Goal: Information Seeking & Learning: Find specific fact

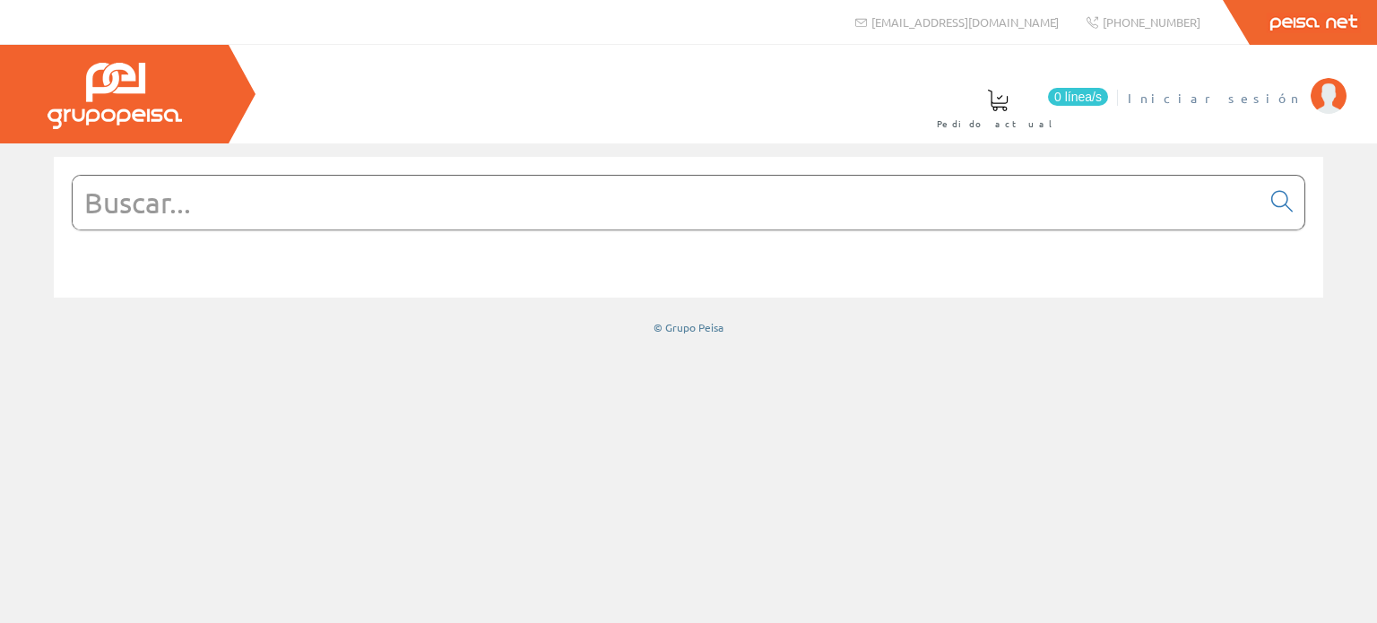
click at [1329, 103] on img at bounding box center [1328, 96] width 36 height 36
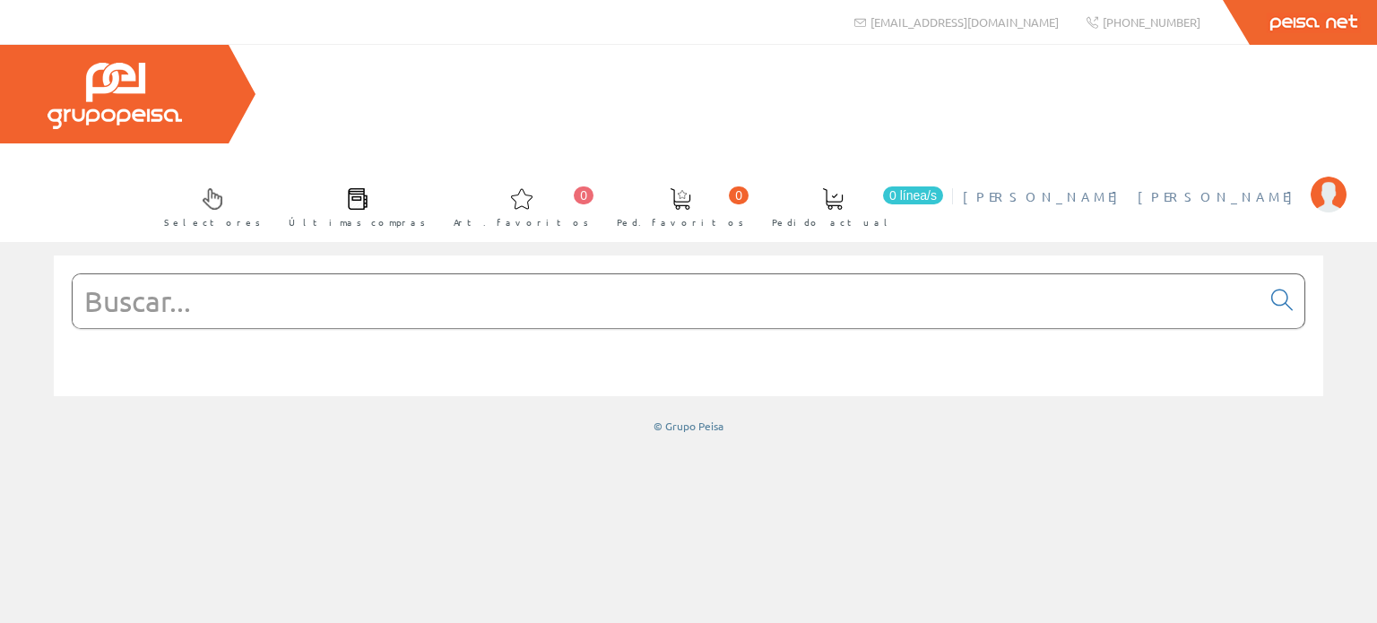
click at [1337, 177] on img at bounding box center [1328, 195] width 36 height 36
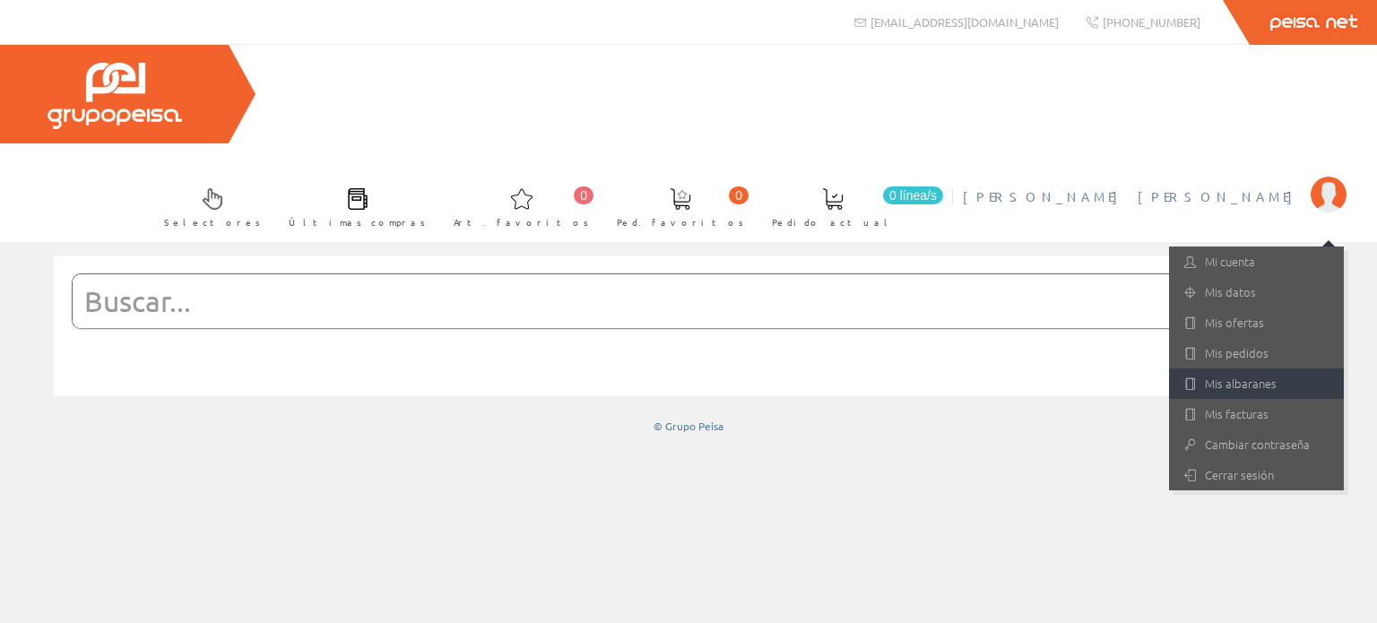
click at [1259, 368] on link "Mis albaranes" at bounding box center [1256, 383] width 175 height 30
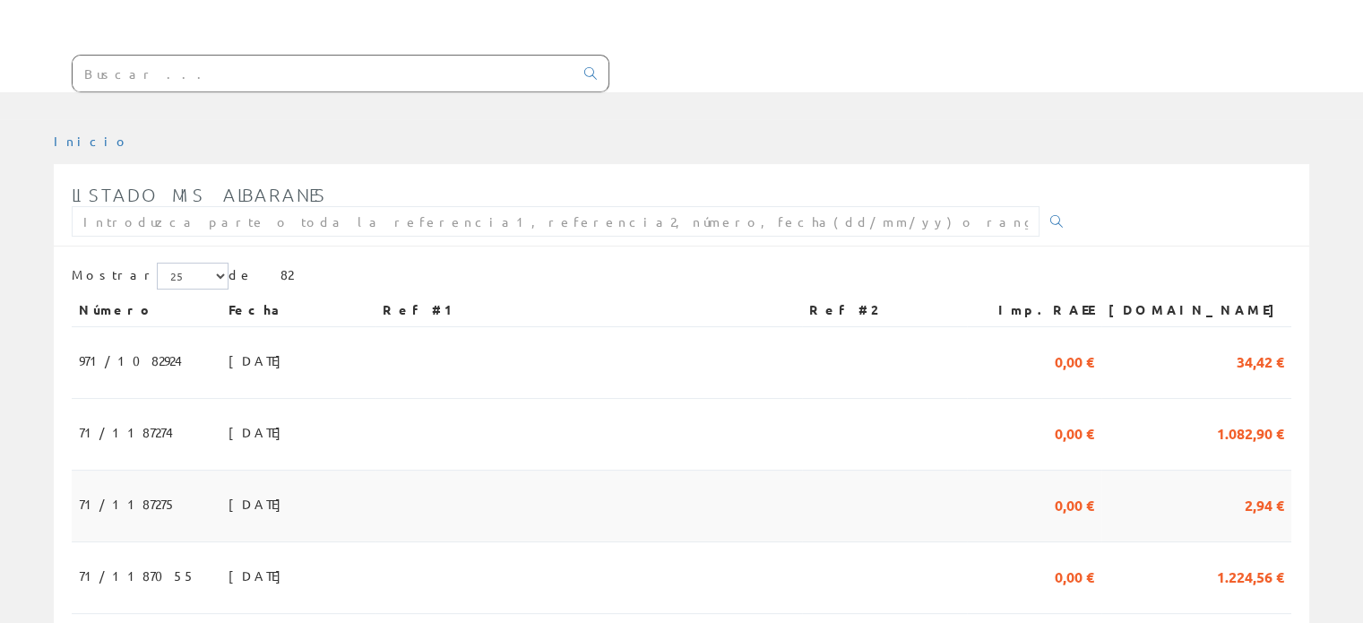
scroll to position [269, 0]
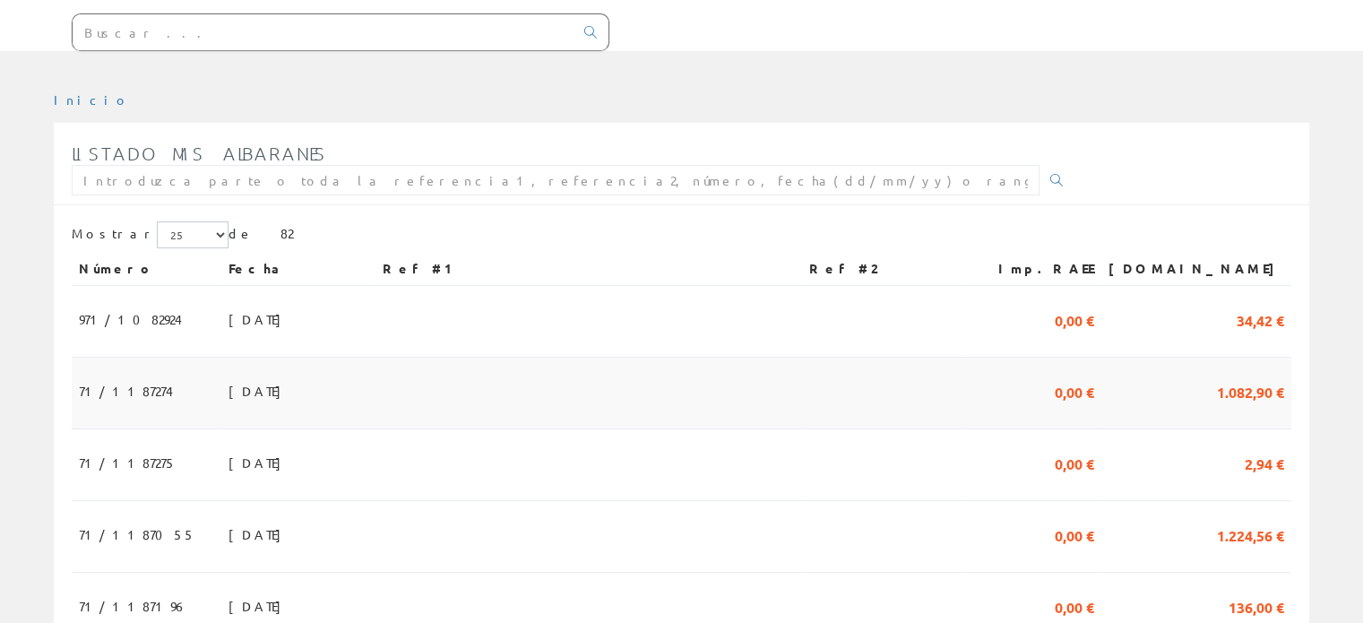
click at [229, 376] on span "22/08/2025" at bounding box center [260, 391] width 62 height 30
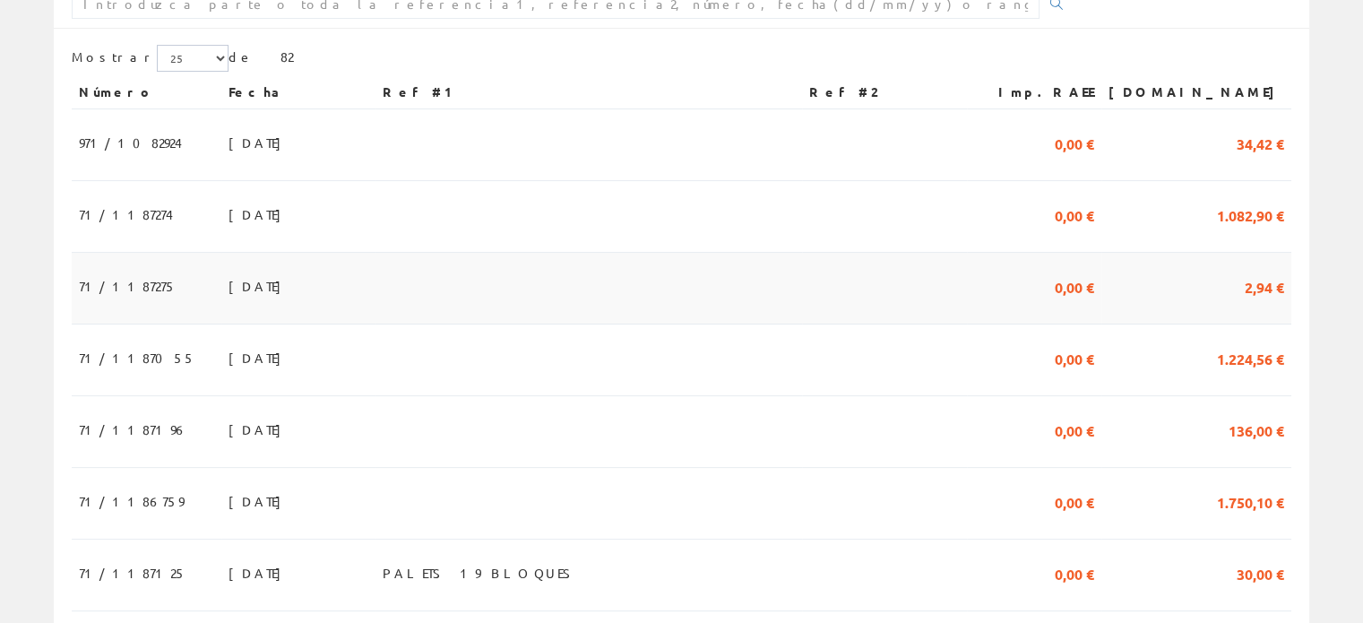
scroll to position [448, 0]
click at [229, 483] on span "18/08/2025" at bounding box center [260, 498] width 62 height 30
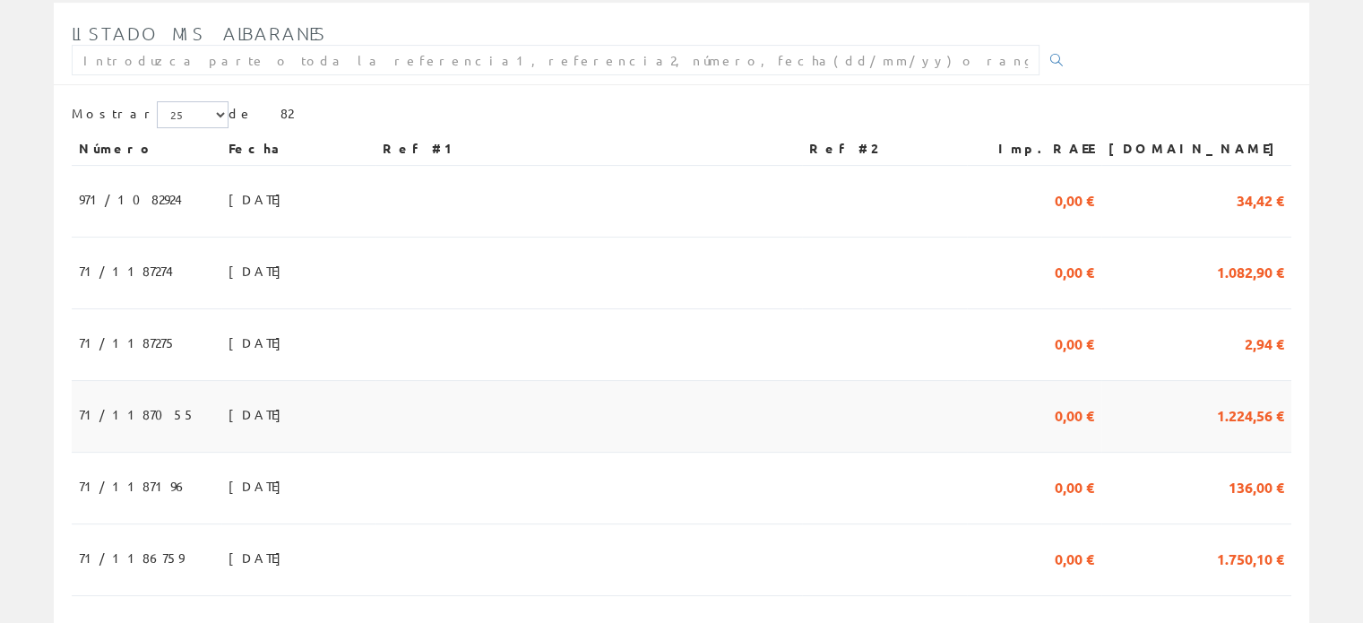
scroll to position [359, 0]
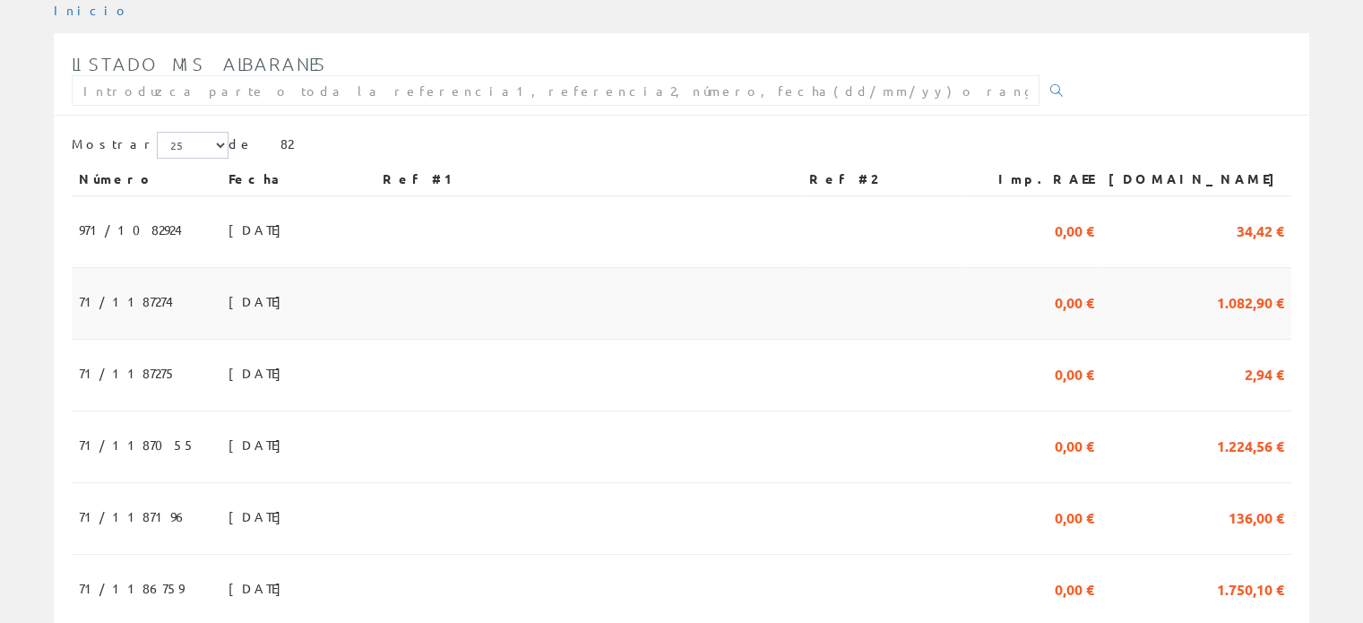
click at [229, 286] on span "22/08/2025" at bounding box center [260, 301] width 62 height 30
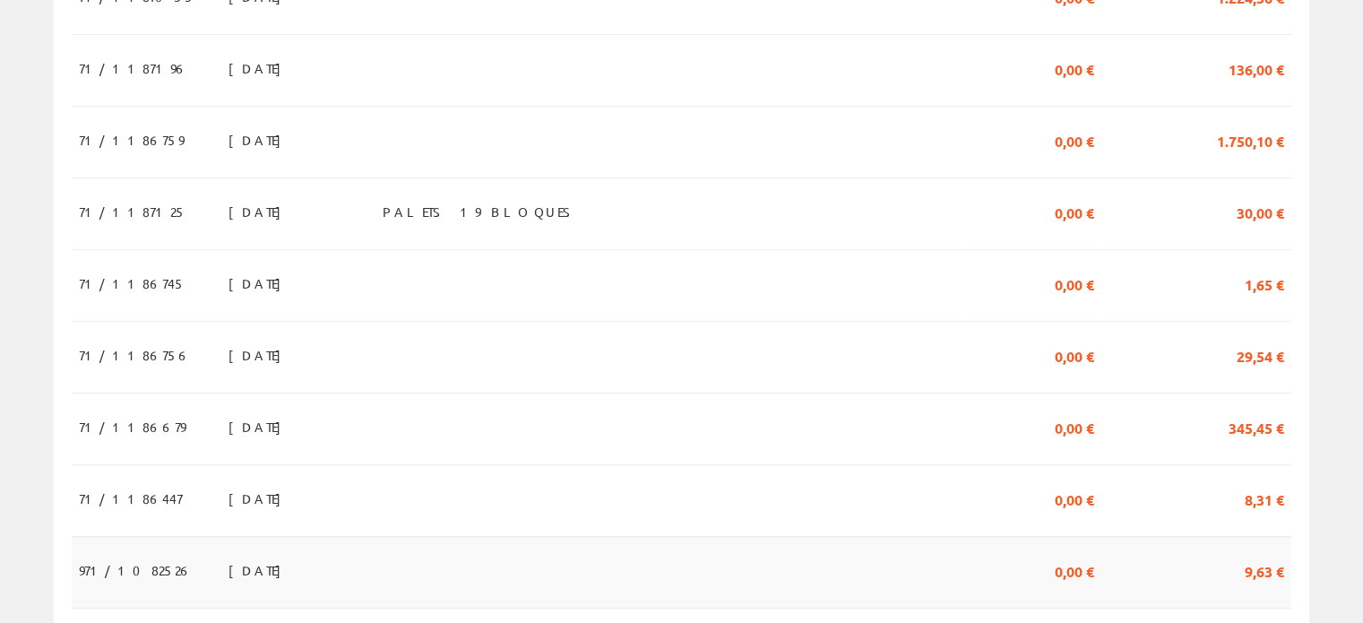
scroll to position [717, 0]
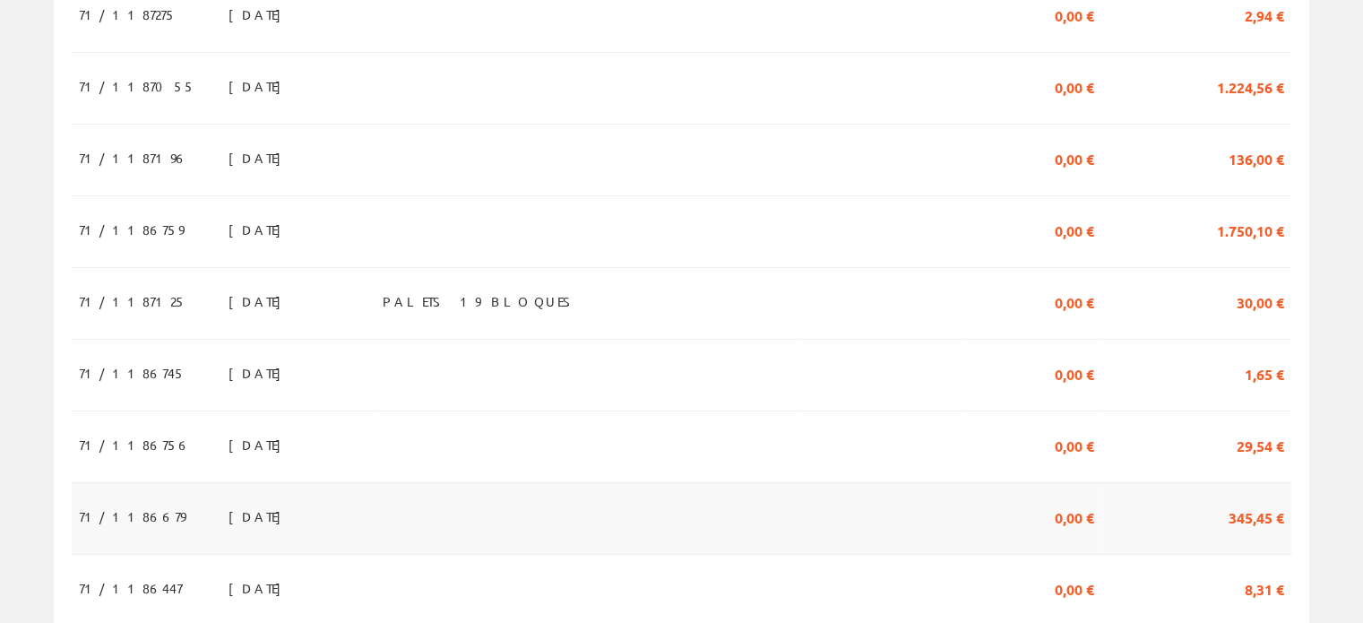
click at [229, 501] on span "[DATE]" at bounding box center [260, 516] width 62 height 30
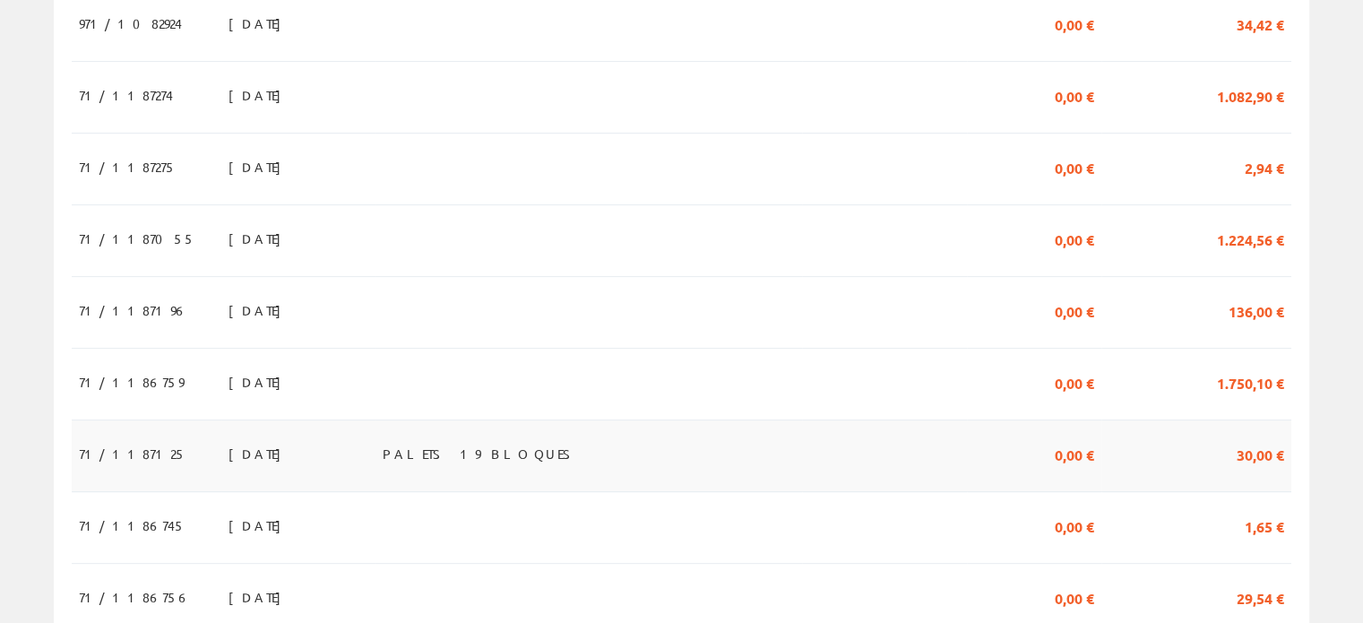
scroll to position [538, 0]
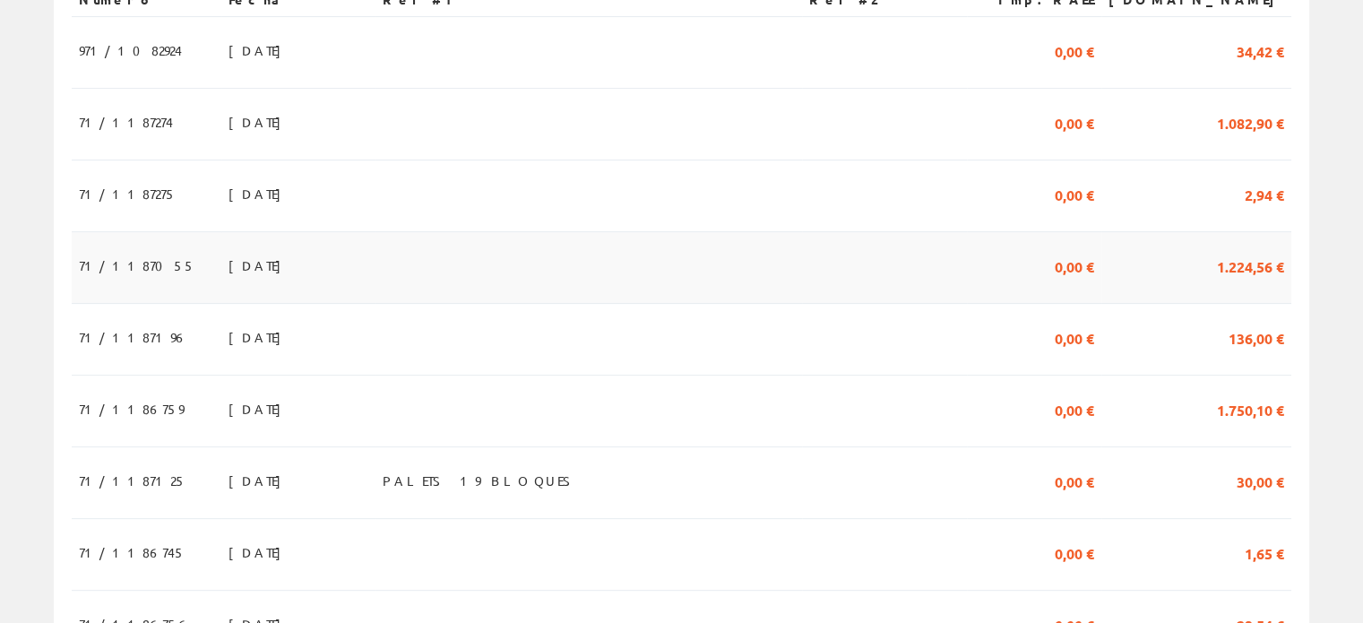
click at [229, 250] on span "20/08/2025" at bounding box center [260, 265] width 62 height 30
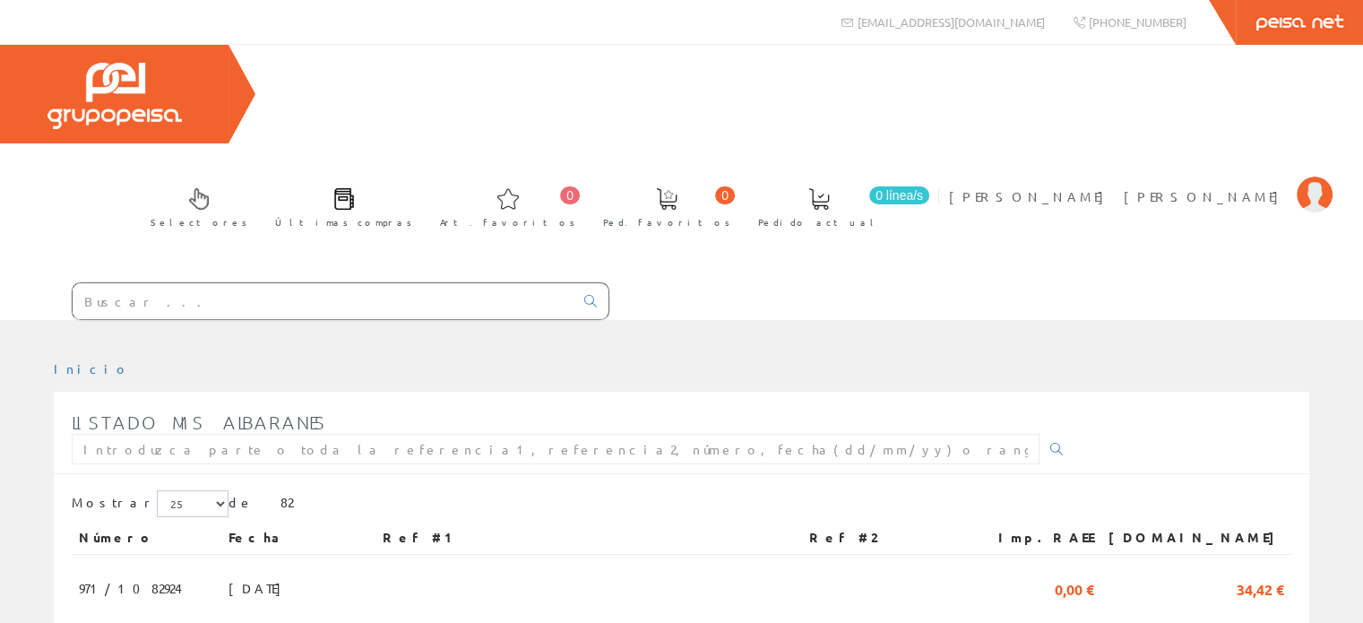
click at [136, 283] on input "text" at bounding box center [323, 301] width 501 height 36
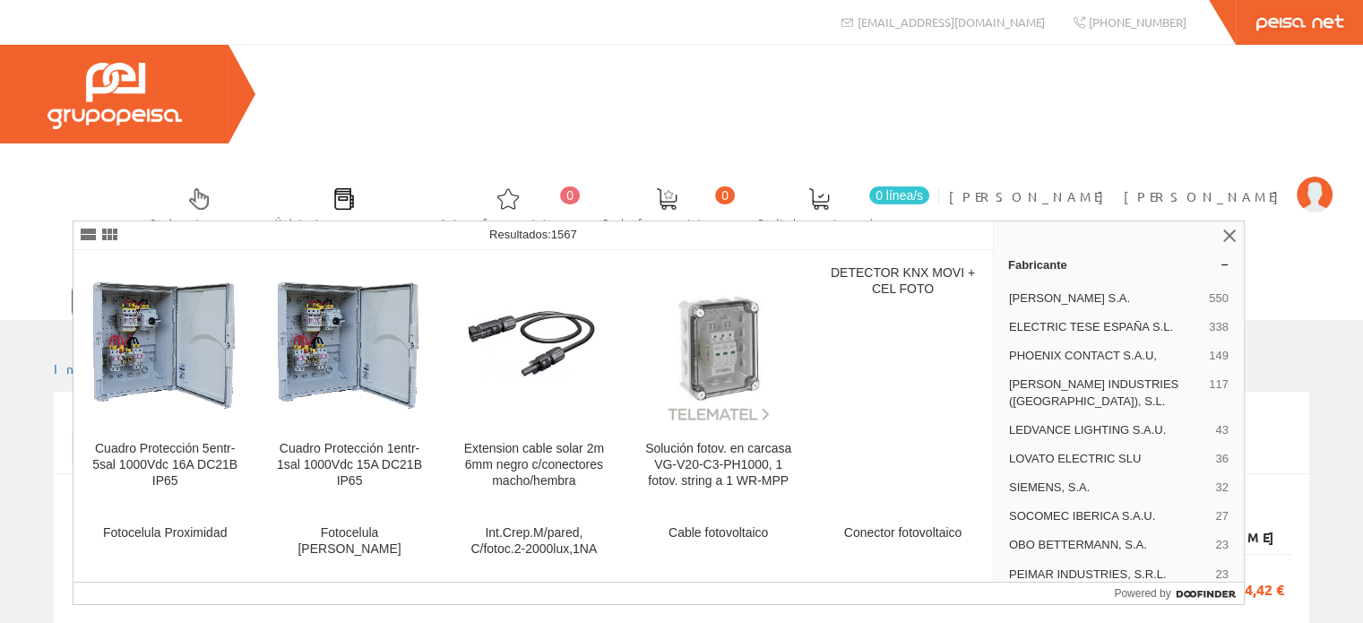
type input "f"
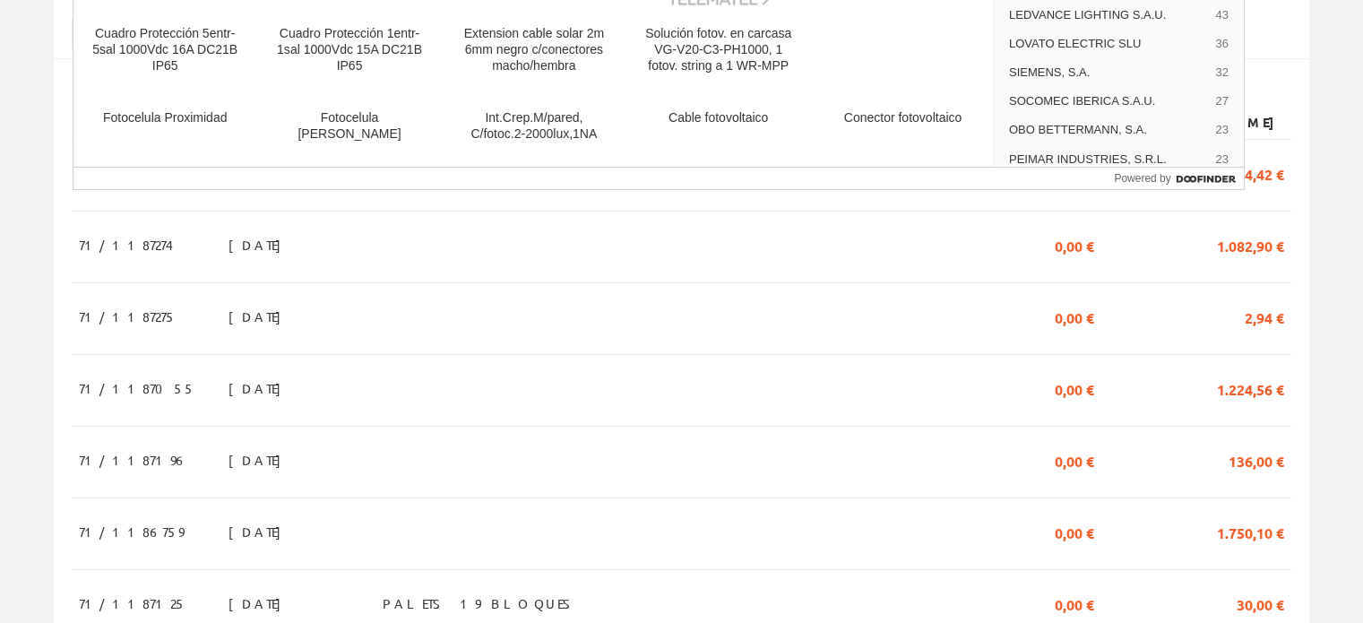
scroll to position [448, 0]
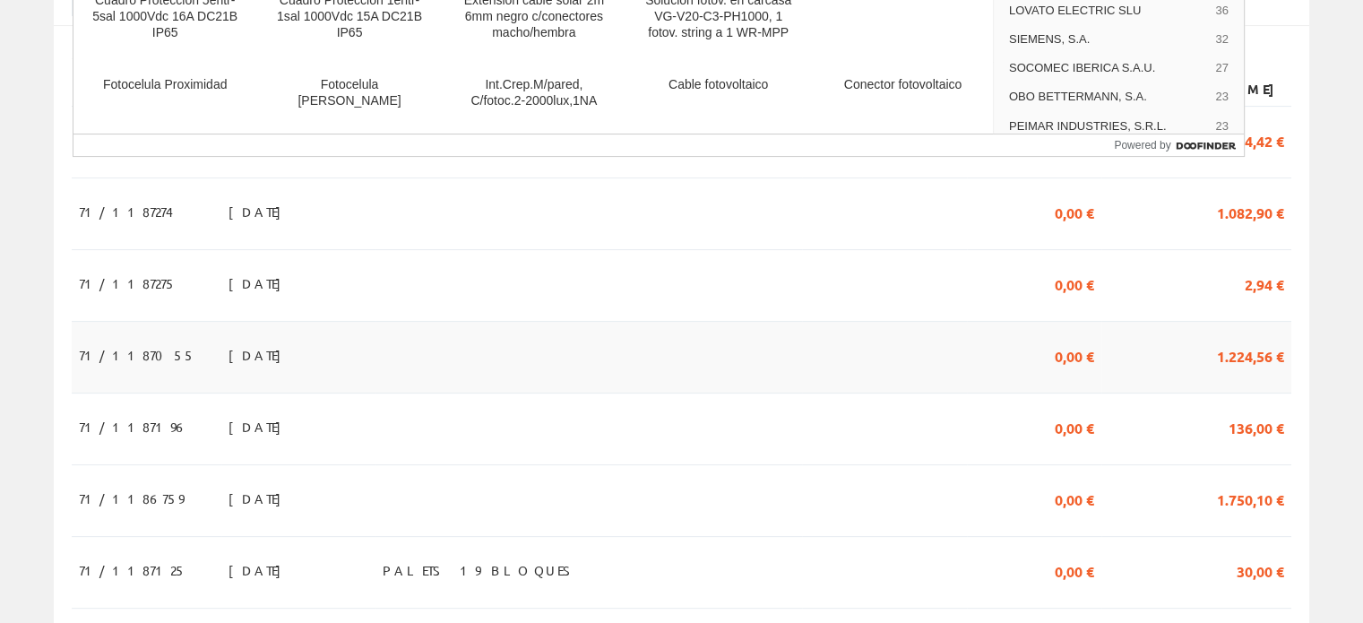
click at [229, 340] on span "[DATE]" at bounding box center [260, 355] width 62 height 30
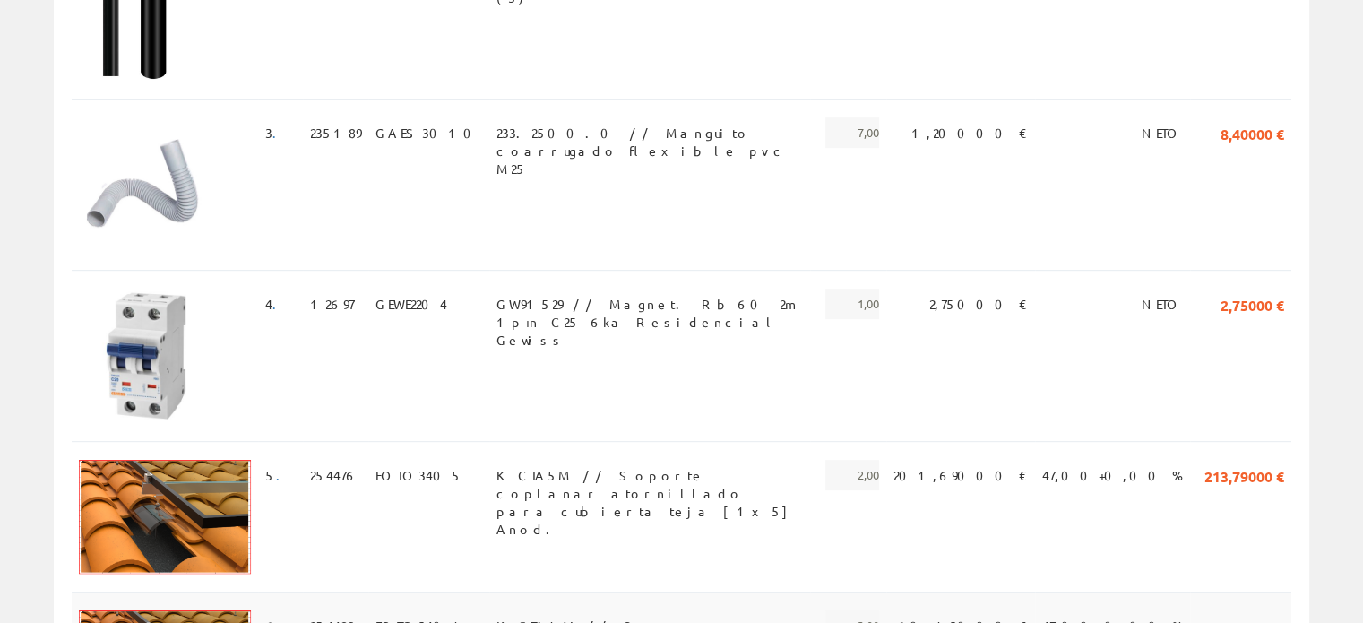
scroll to position [265, 0]
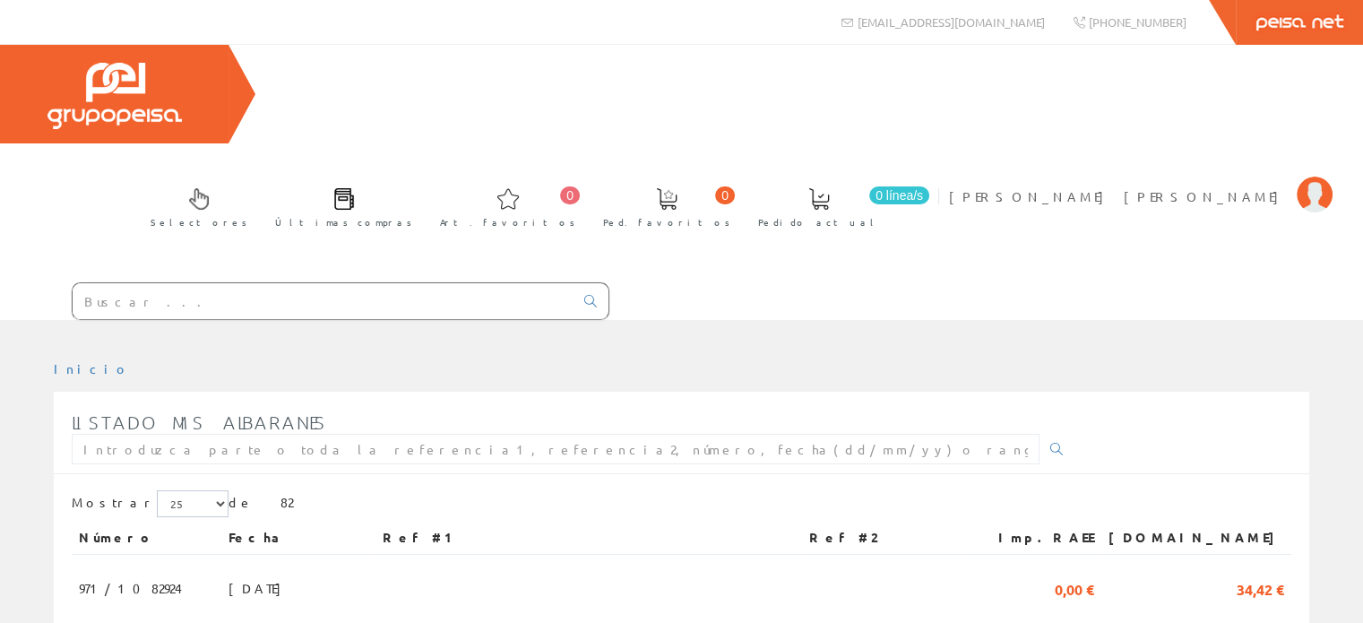
click at [196, 283] on input "text" at bounding box center [323, 301] width 501 height 36
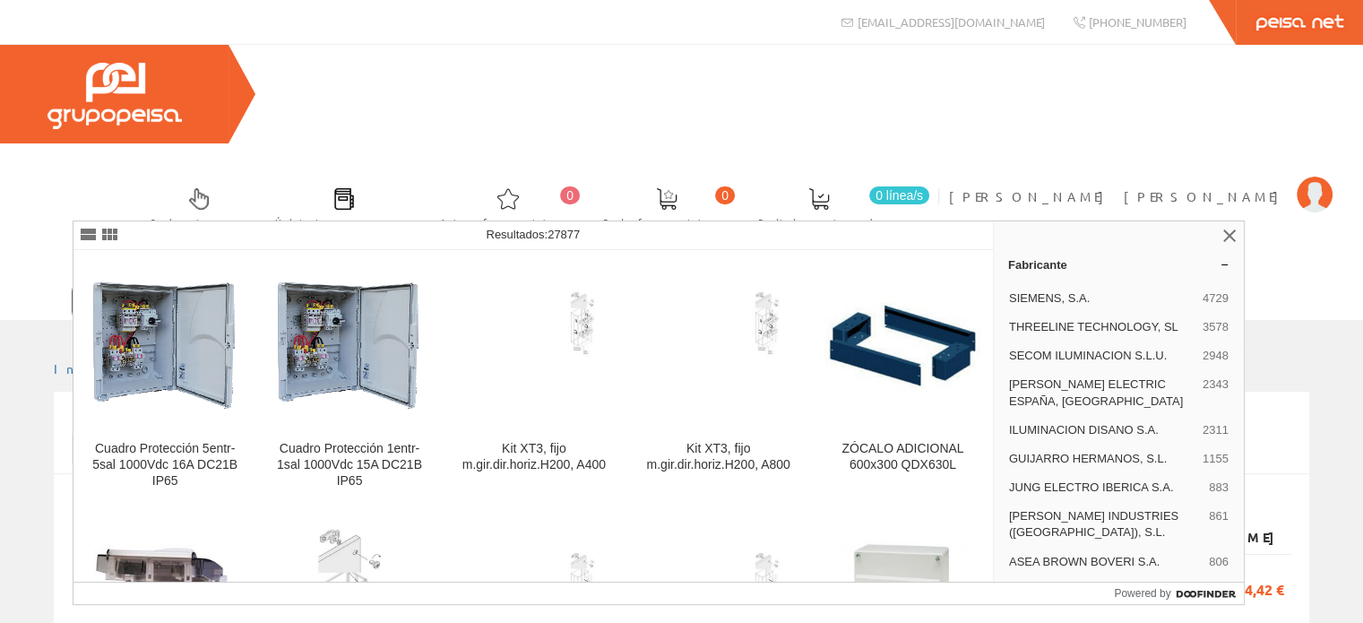
type input "FOTO3405"
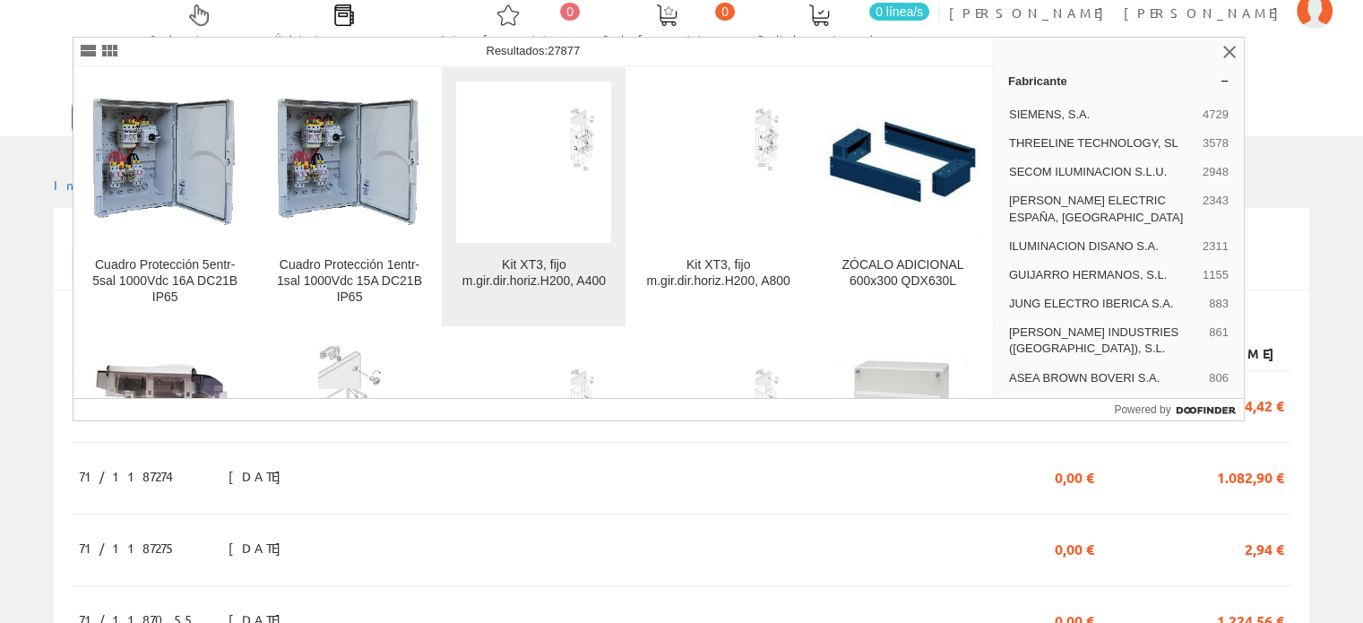
scroll to position [269, 0]
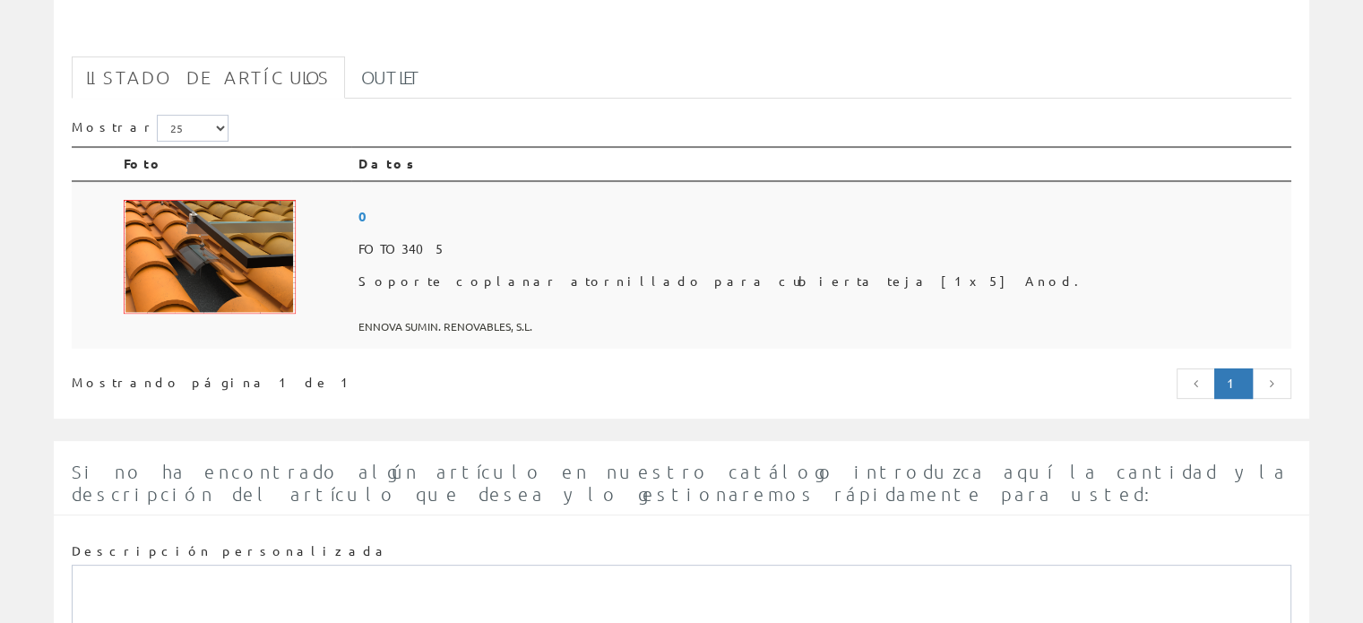
scroll to position [448, 0]
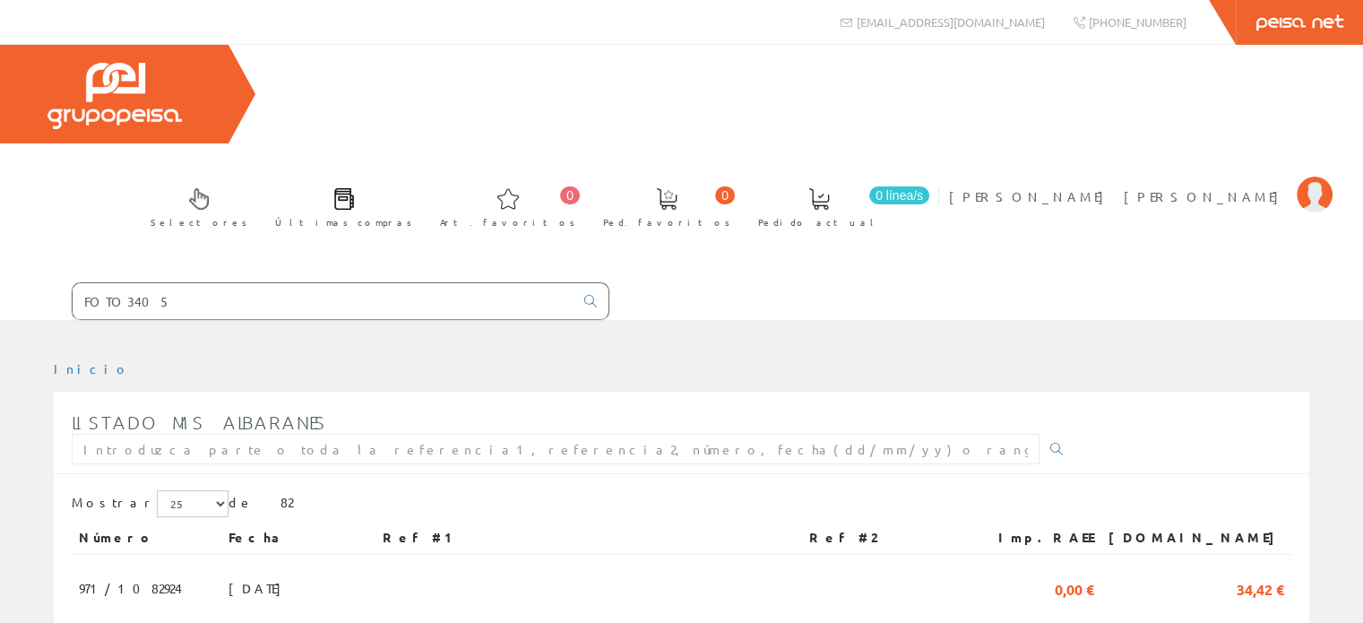
click at [155, 283] on input "FOTO3405" at bounding box center [323, 301] width 501 height 36
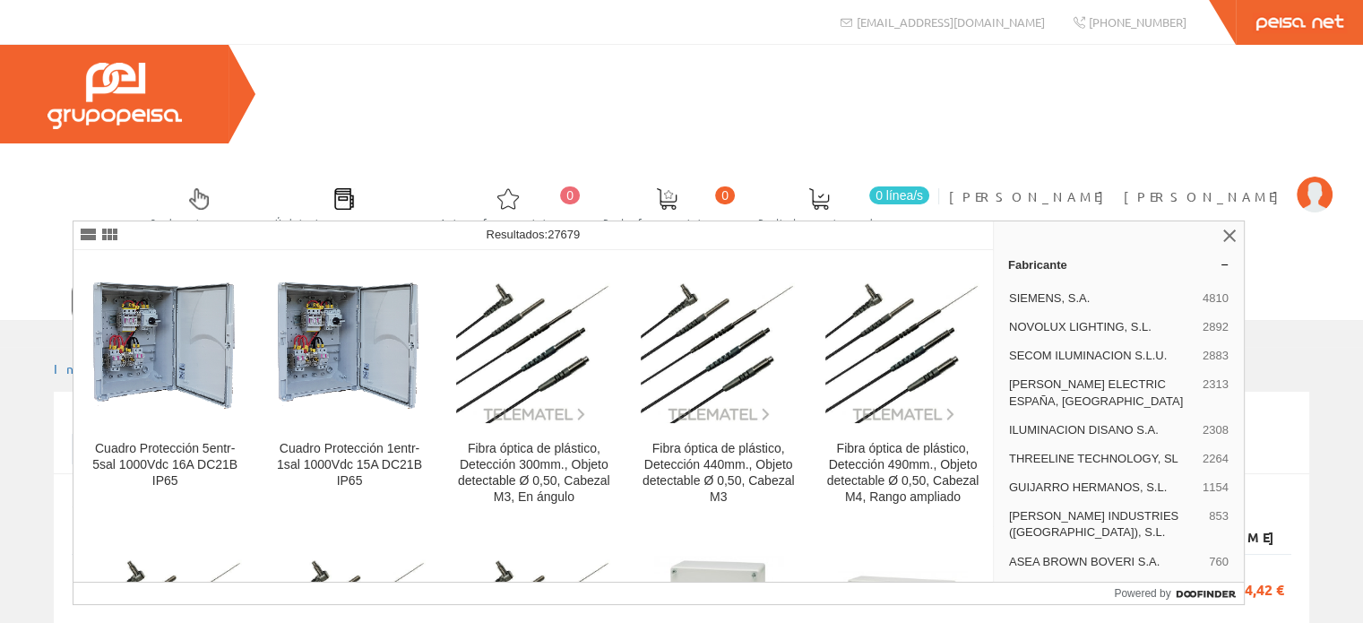
type input "FOTO3406"
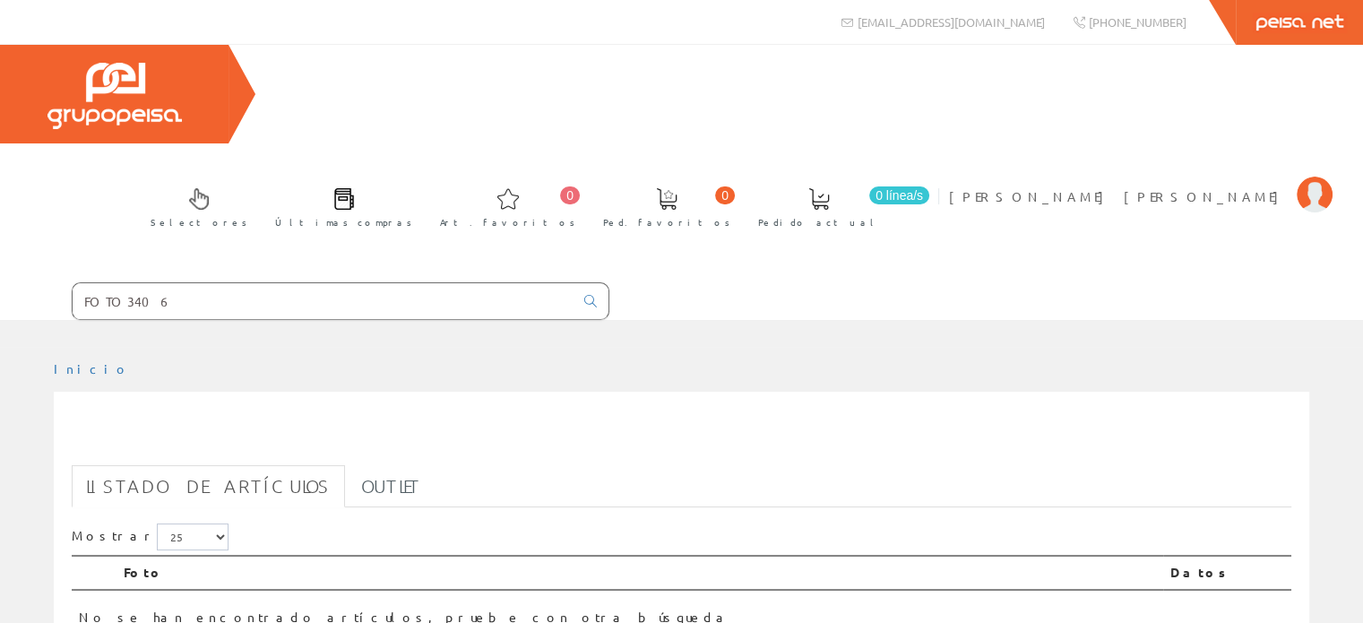
click at [156, 283] on input "FOTO3406" at bounding box center [323, 301] width 501 height 36
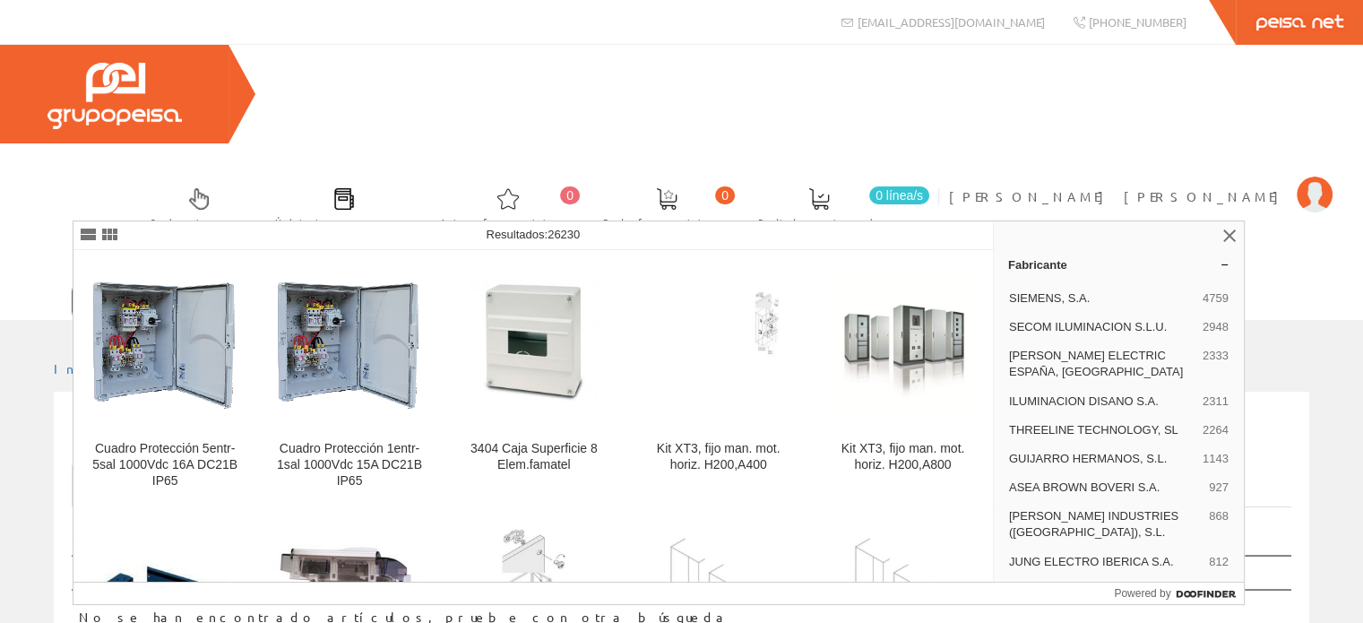
type input "FOTO3404"
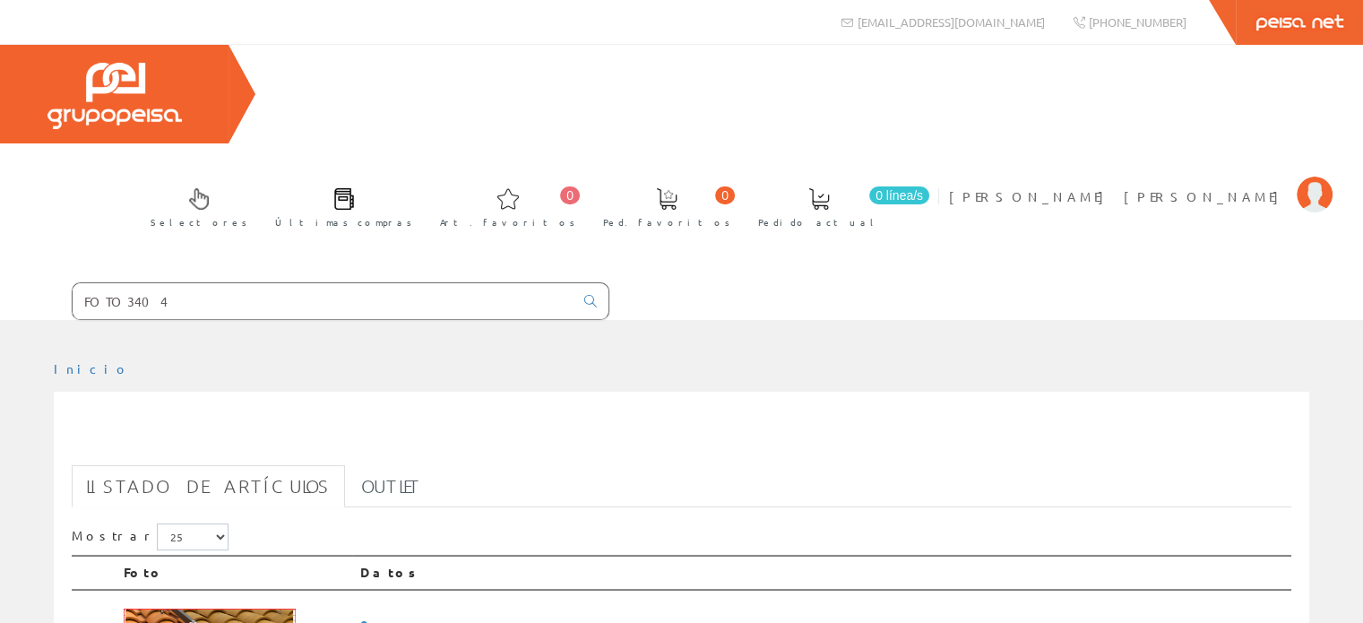
click at [158, 283] on input "FOTO3404" at bounding box center [323, 301] width 501 height 36
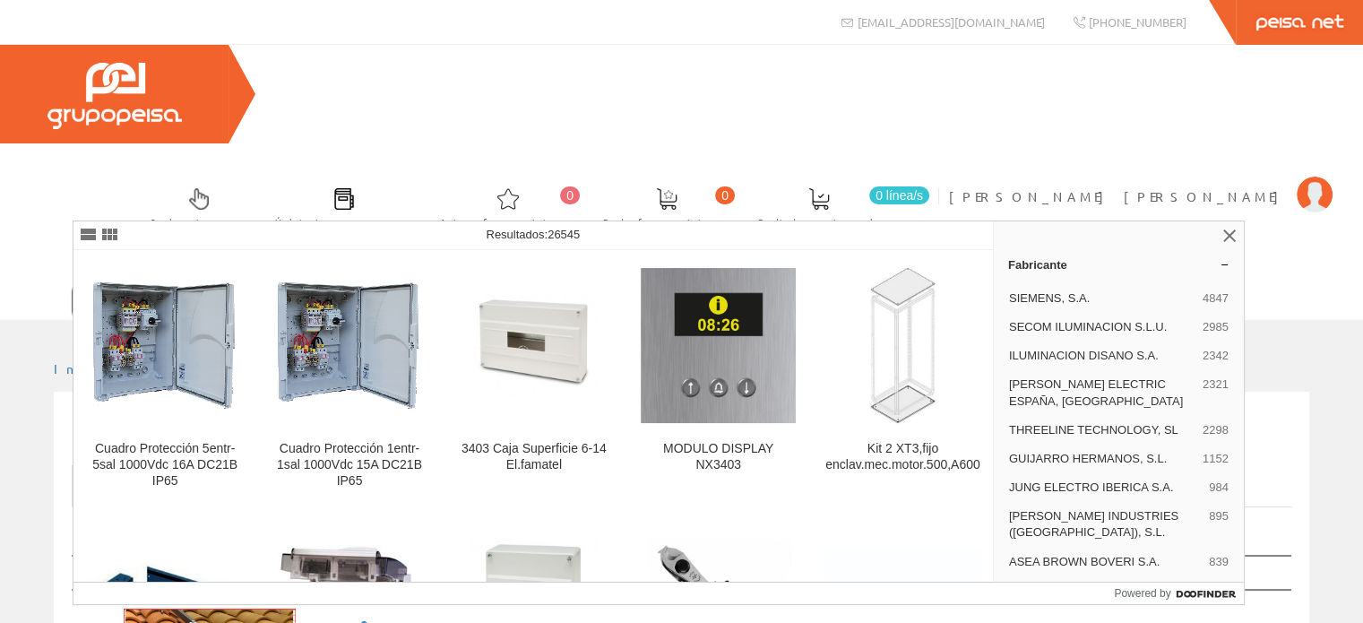
type input "FOTO3403"
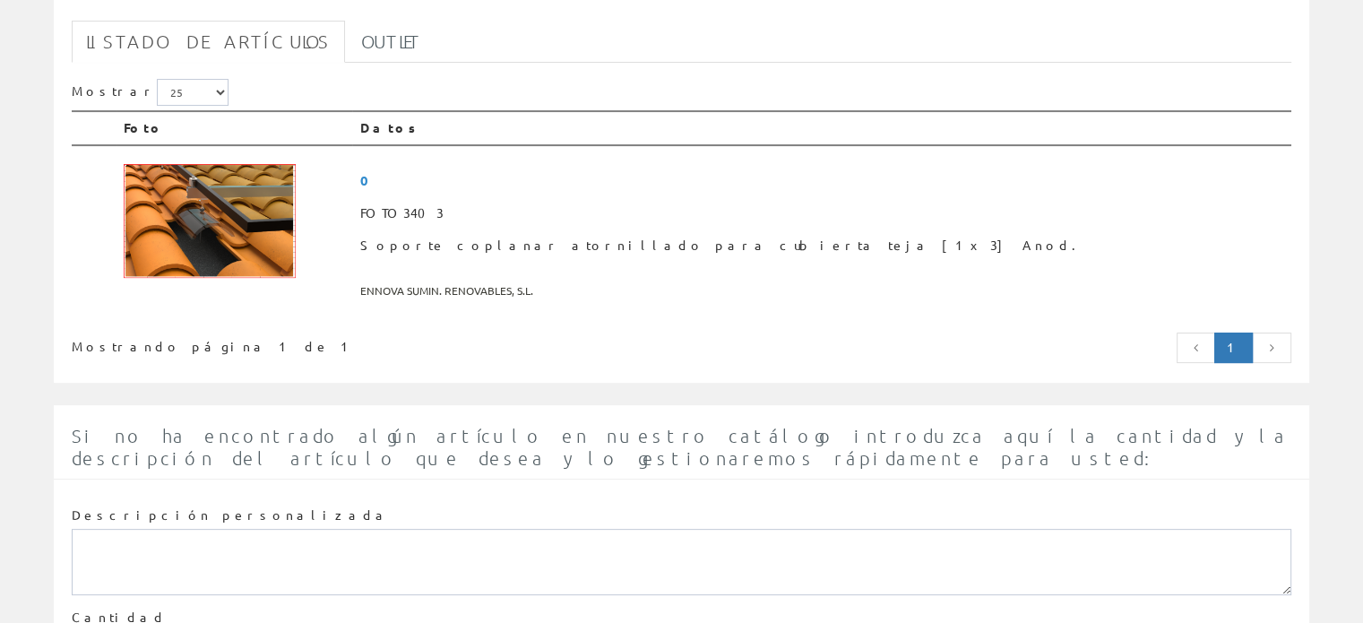
scroll to position [414, 0]
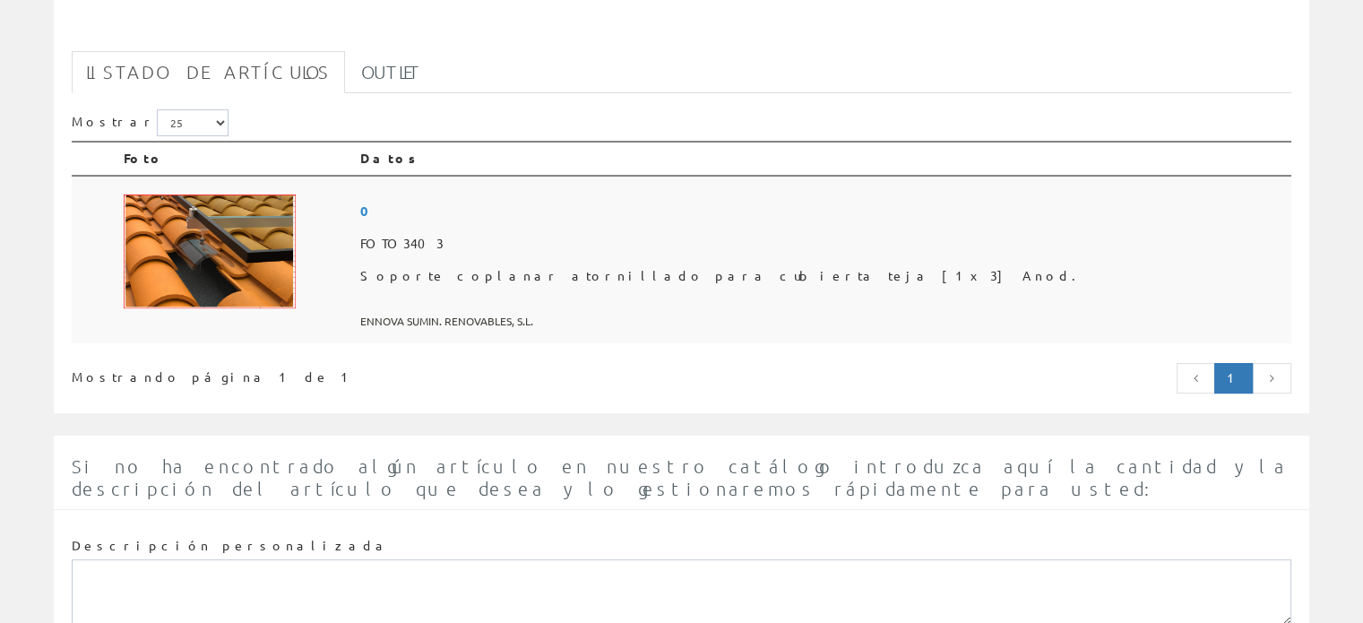
click at [601, 307] on span "ENNOVA SUMIN. RENOVABLES, S.L." at bounding box center [821, 322] width 925 height 30
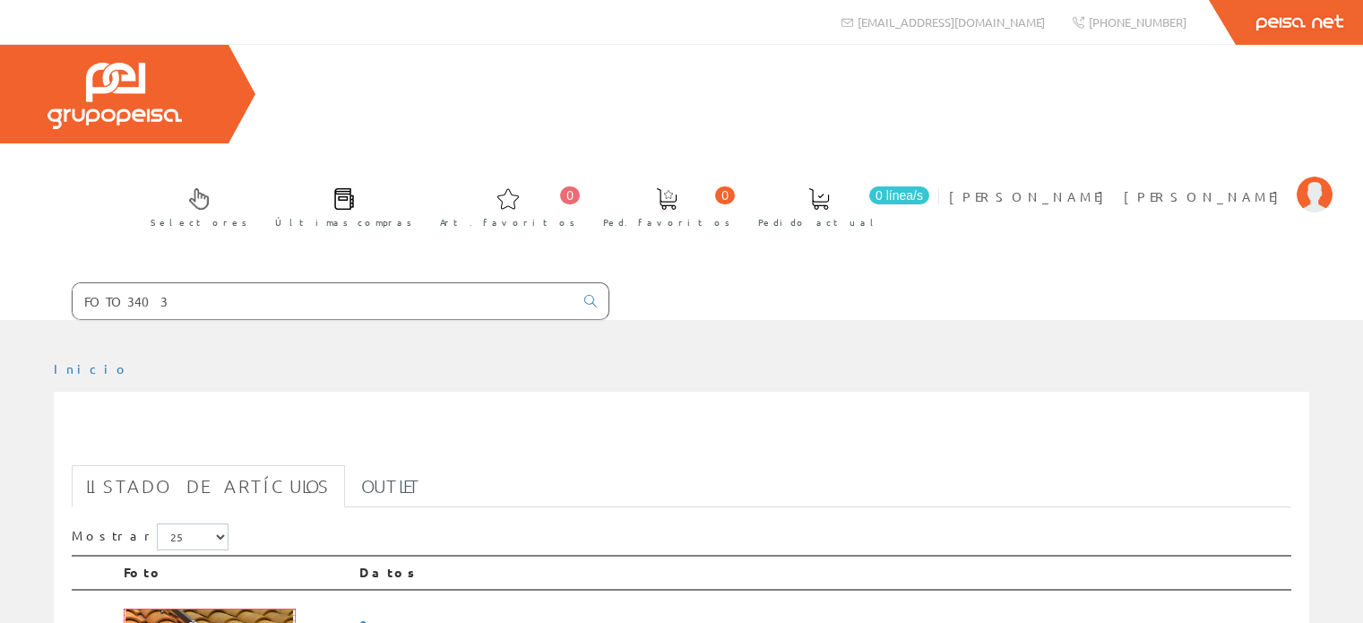
scroll to position [414, 0]
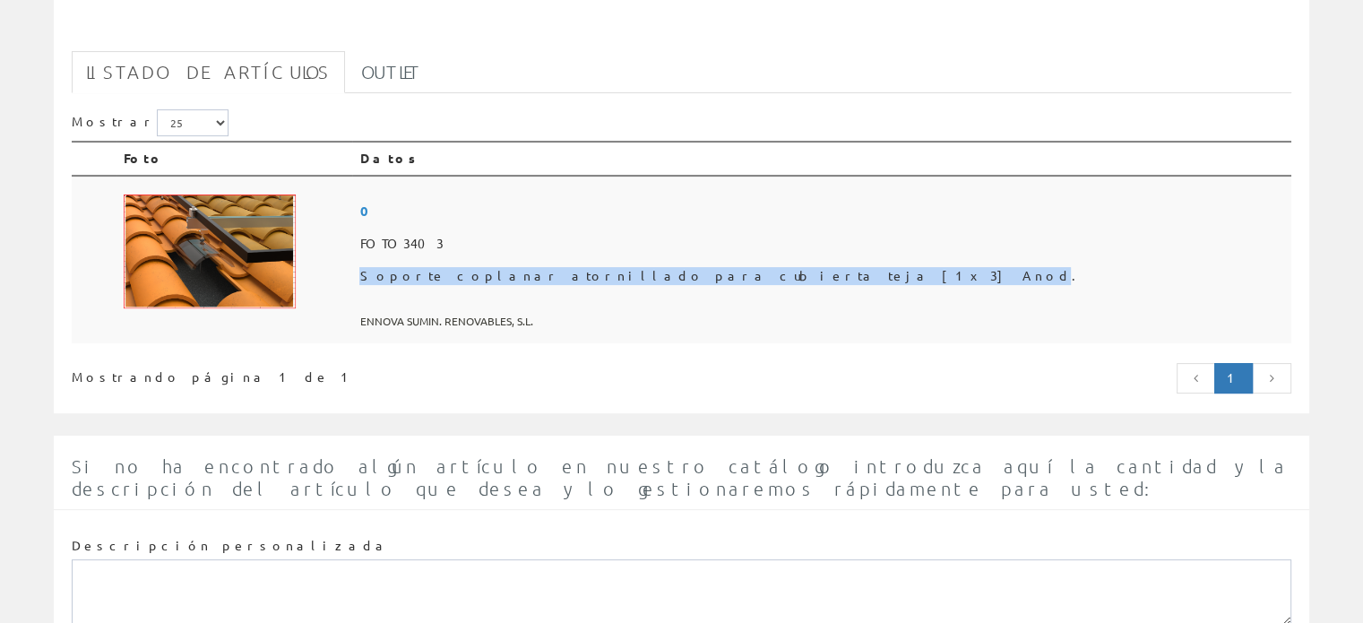
drag, startPoint x: 532, startPoint y: 178, endPoint x: 865, endPoint y: 181, distance: 332.6
click at [865, 181] on td "0 FOTO3403 Soporte coplanar atornillado para cubierta teja [1x3] Anod. ENNOVA S…" at bounding box center [821, 260] width 939 height 169
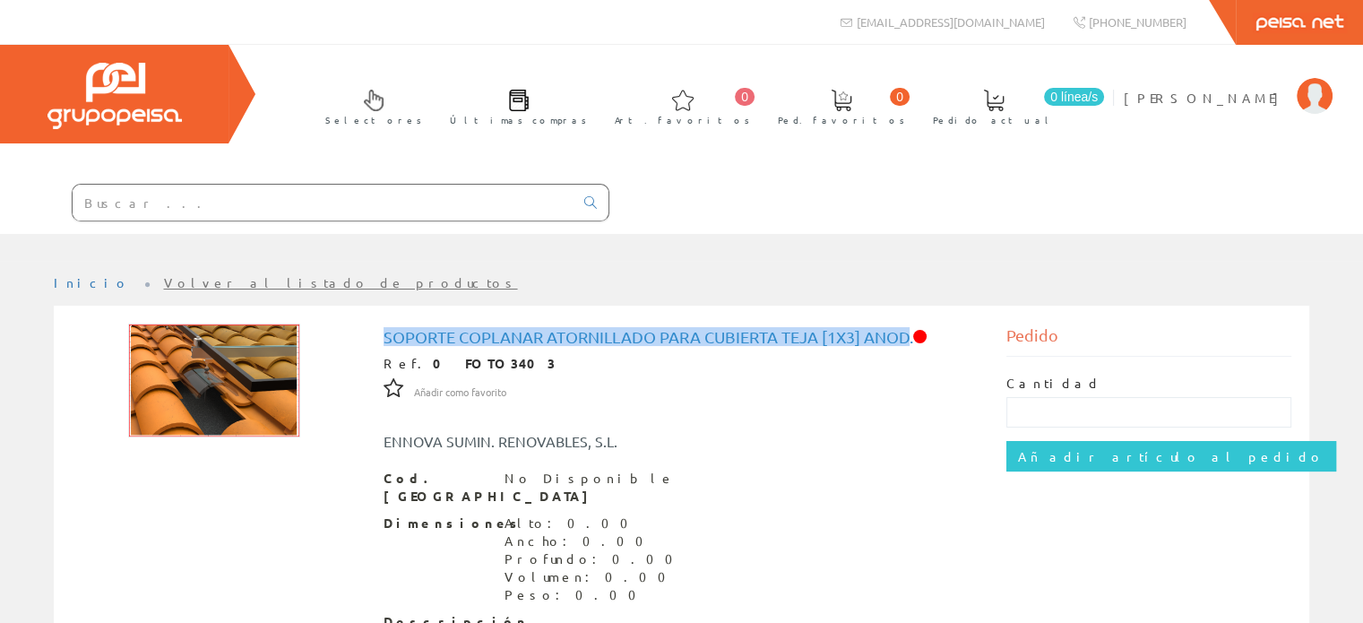
drag, startPoint x: 377, startPoint y: 333, endPoint x: 908, endPoint y: 330, distance: 530.7
click at [908, 330] on div "Soporte coplanar atornillado para cubierta teja [1x3] Anod. Ref. 0 FOTO3403 Aña…" at bounding box center [682, 580] width 624 height 513
copy h1 "Soporte coplanar atornillado para cubierta teja [1x3] Anod"
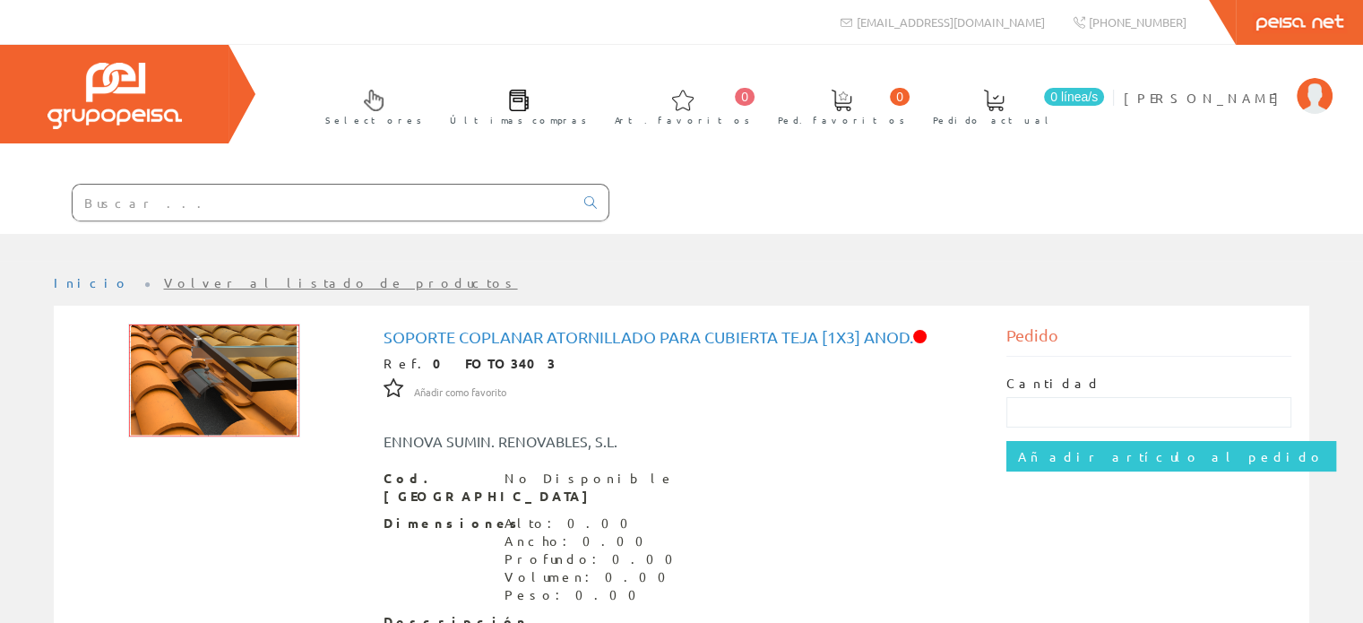
click at [113, 202] on input "text" at bounding box center [323, 203] width 501 height 36
paste input "Soporte coplanar atornillado para cubierta teja [1x3] Anod"
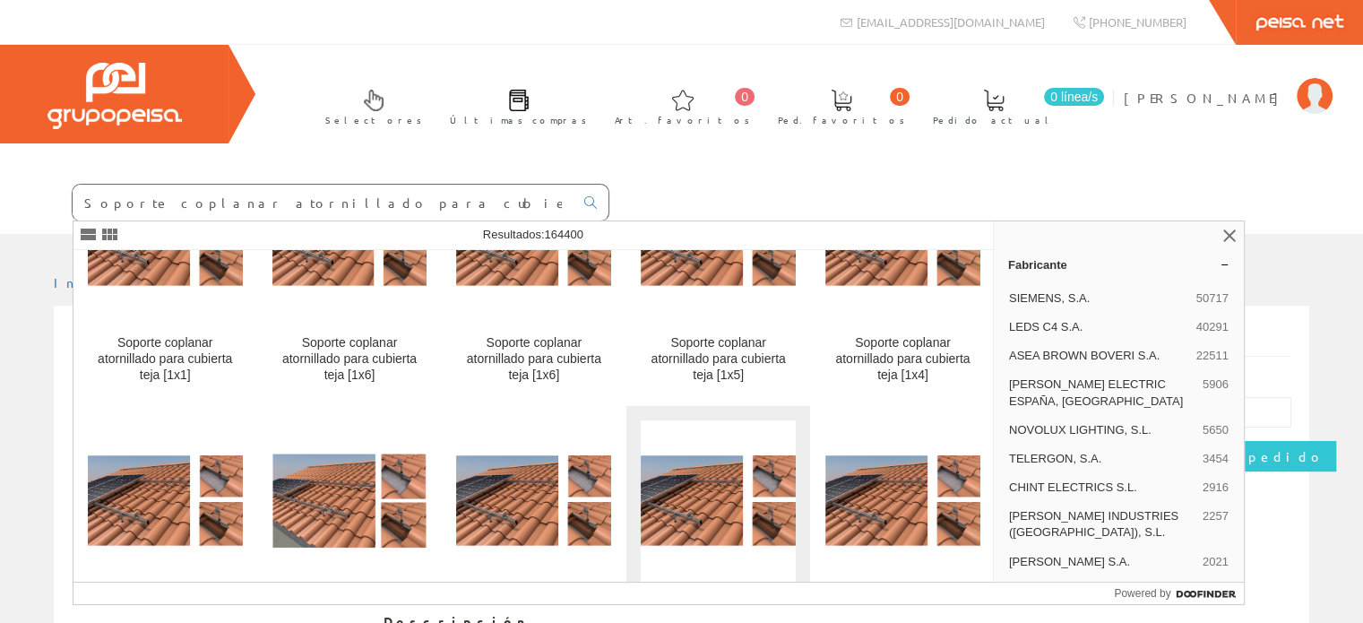
scroll to position [359, 0]
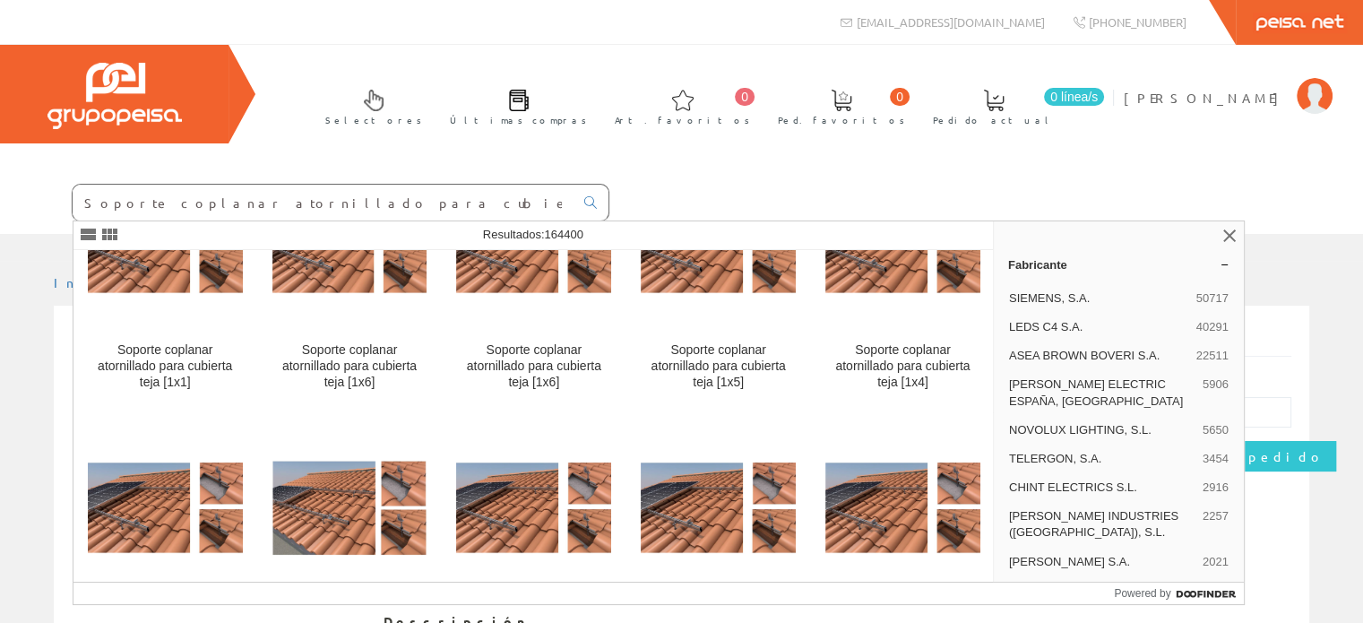
click at [376, 203] on input "Soporte coplanar atornillado para cubierta teja [1x3] Anod" at bounding box center [323, 203] width 501 height 36
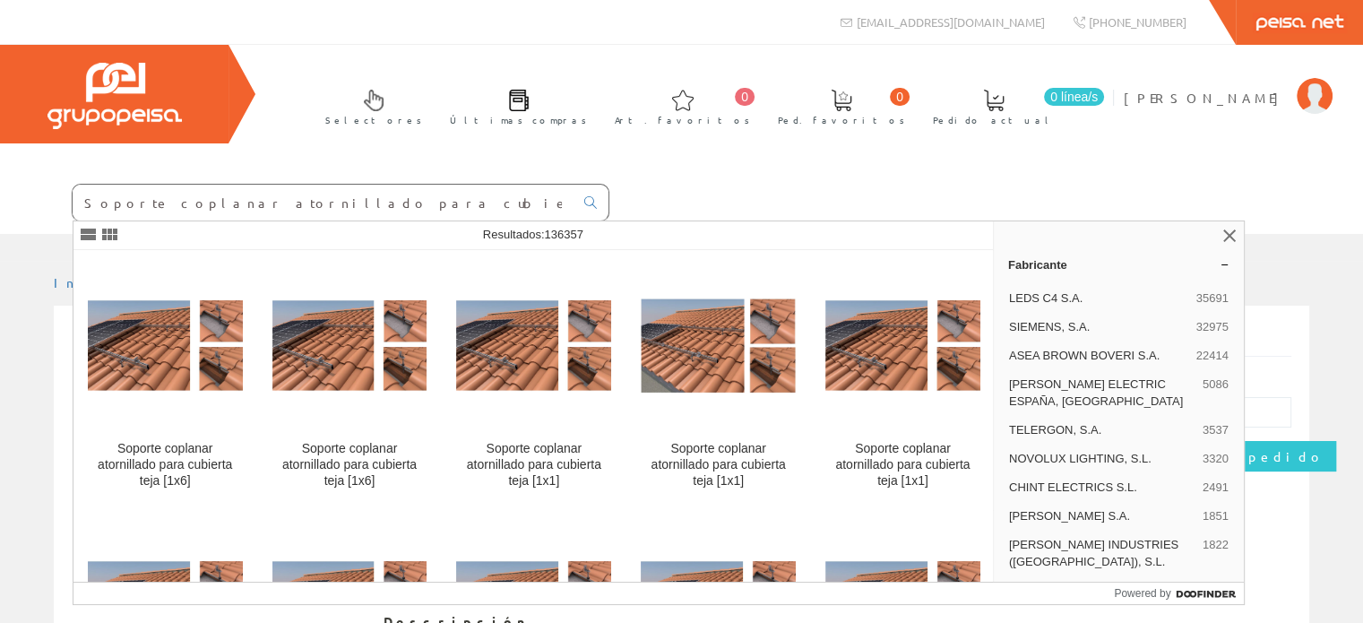
click at [439, 203] on input "Soporte coplanar atornillado para cubierta teja [1x6] Anod" at bounding box center [323, 203] width 501 height 36
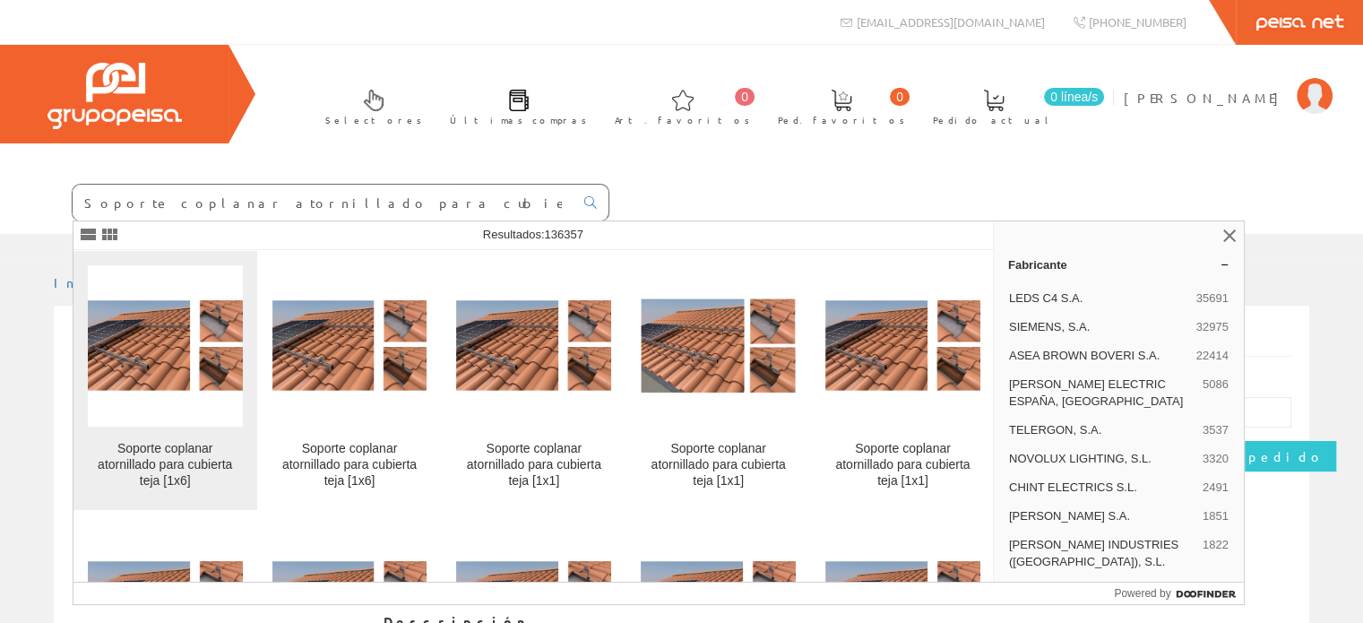
type input "Soporte coplanar atornillado para cubierta teja [1x6] Anod"
click at [139, 369] on img at bounding box center [165, 345] width 155 height 91
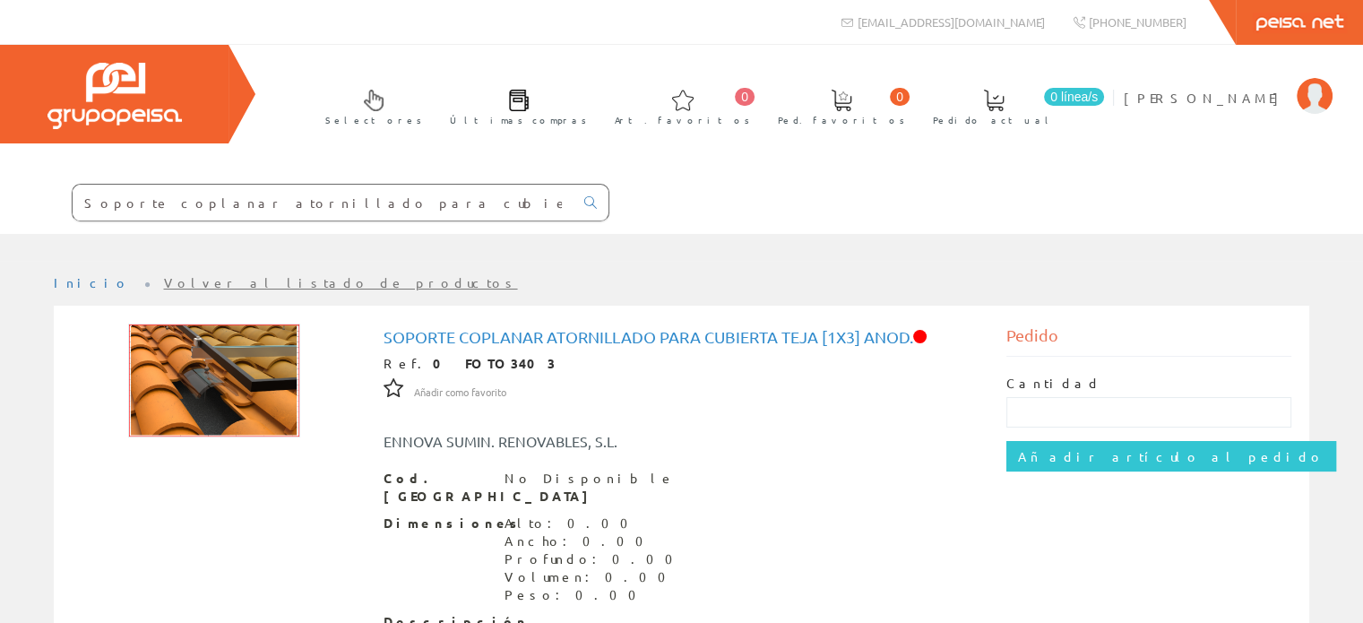
click at [429, 209] on input "Soporte coplanar atornillado para cubierta teja [1x6] Anod" at bounding box center [323, 203] width 501 height 36
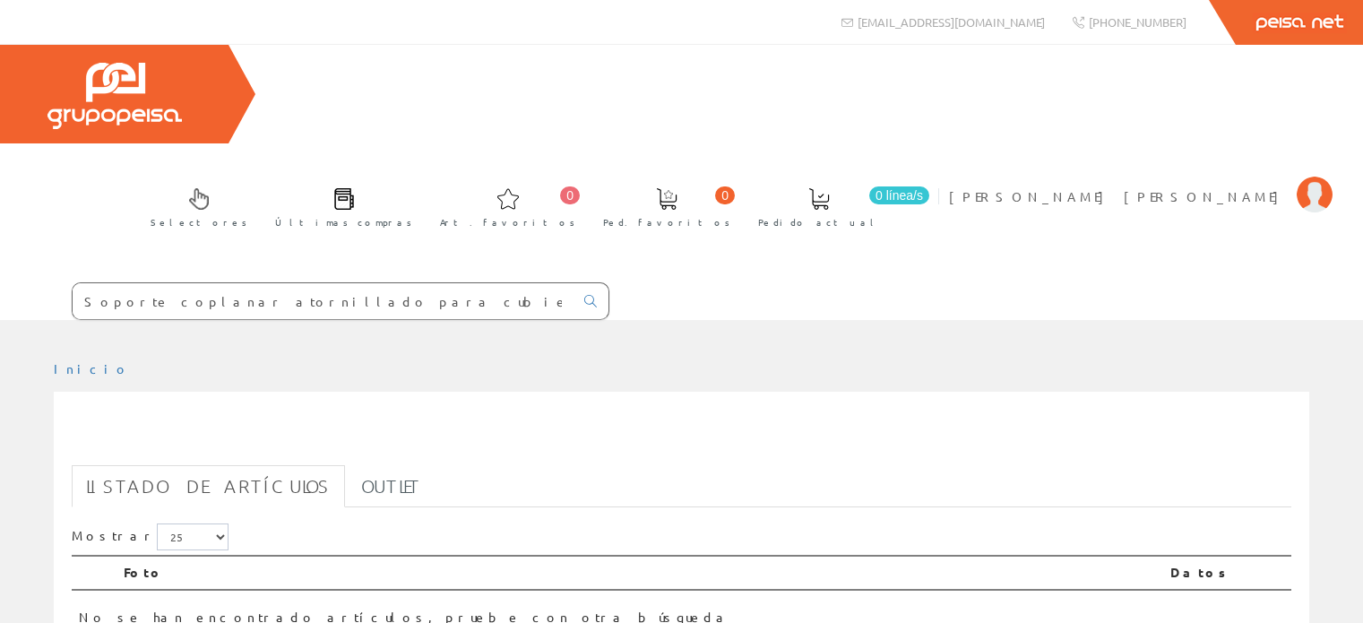
click at [431, 283] on input "Soporte coplanar atornillado para cubierta teja [1x6] Anod" at bounding box center [323, 301] width 501 height 36
click at [426, 283] on input "Soporte coplanar atornillado para cubierta teja [1x6] Anod" at bounding box center [323, 301] width 501 height 36
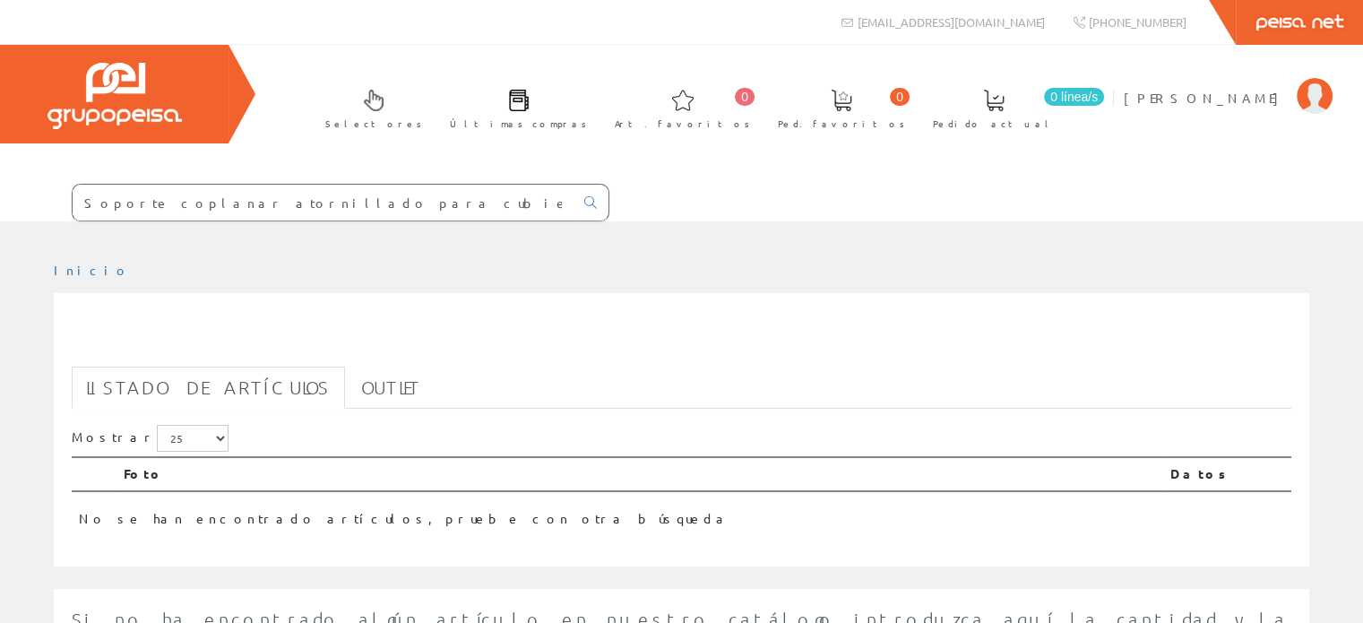
click at [380, 200] on input "Soporte coplanar atornillado para cubierta teja [1x6] Anod" at bounding box center [323, 203] width 501 height 36
drag, startPoint x: 423, startPoint y: 205, endPoint x: 9, endPoint y: 215, distance: 414.2
click at [9, 215] on form "Soporte coplanar atornillado para cubierta teja [1x6] Anod" at bounding box center [305, 203] width 610 height 38
paste input "3"
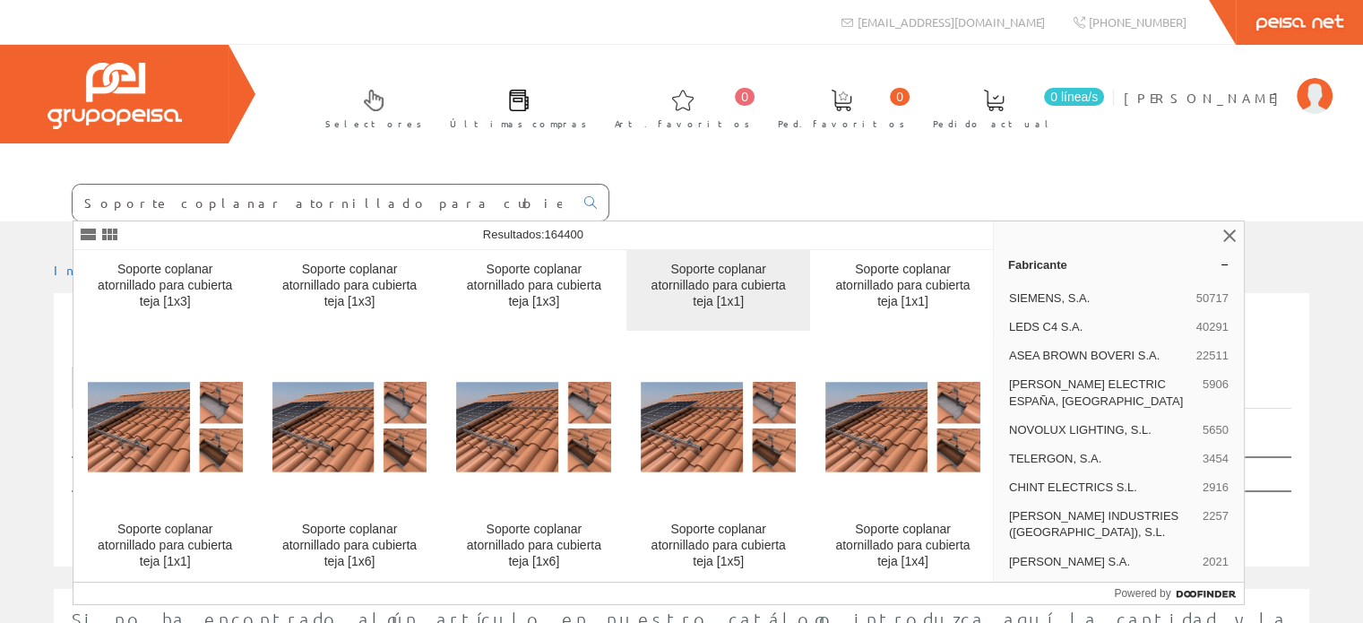
scroll to position [269, 0]
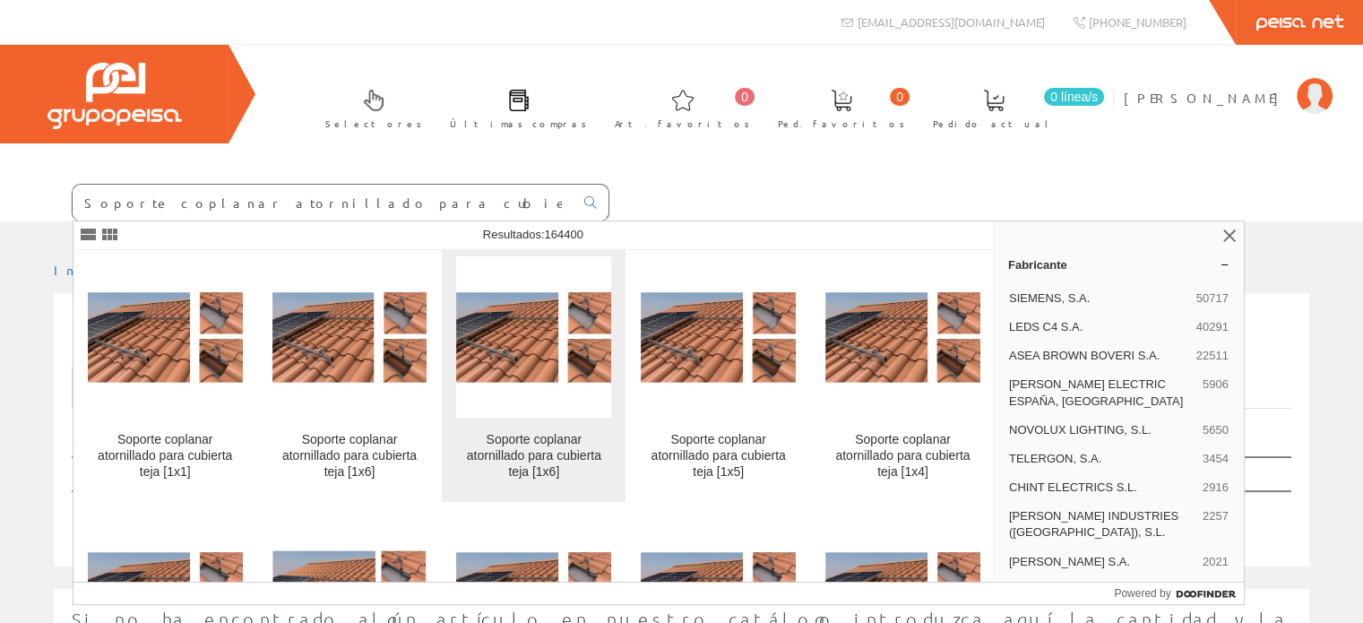
type input "Soporte coplanar atornillado para cubierta teja [1x3] Anod"
click at [515, 447] on div "Soporte coplanar atornillado para cubierta teja [1x6]" at bounding box center [533, 456] width 155 height 48
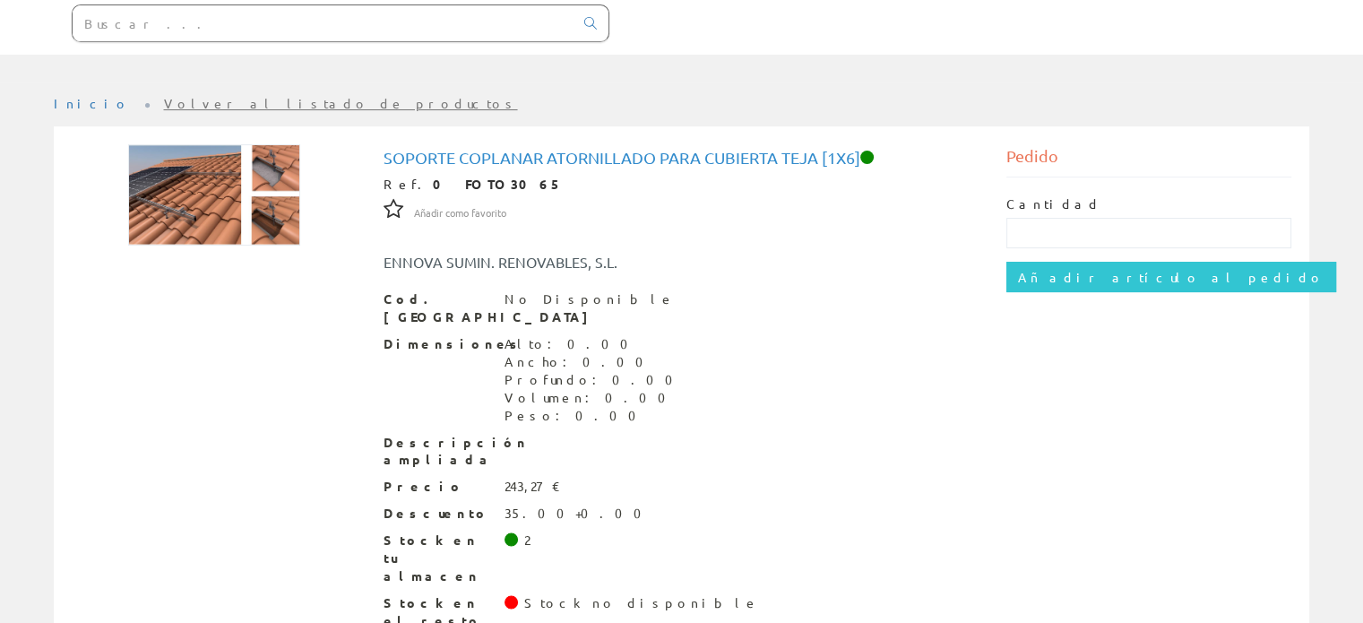
scroll to position [208, 0]
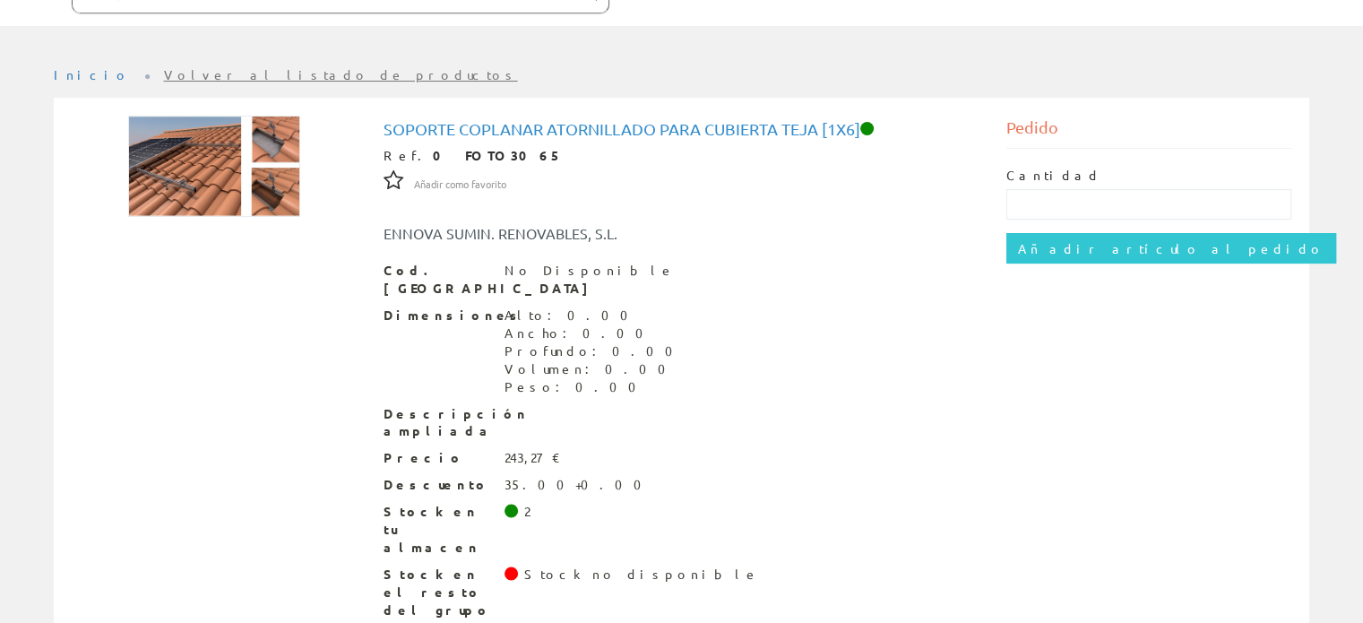
click at [1086, 429] on div "Soporte coplanar atornillado para cubierta teja [1x6] Ref. 0 FOTO3065 Añadir co…" at bounding box center [681, 372] width 1247 height 513
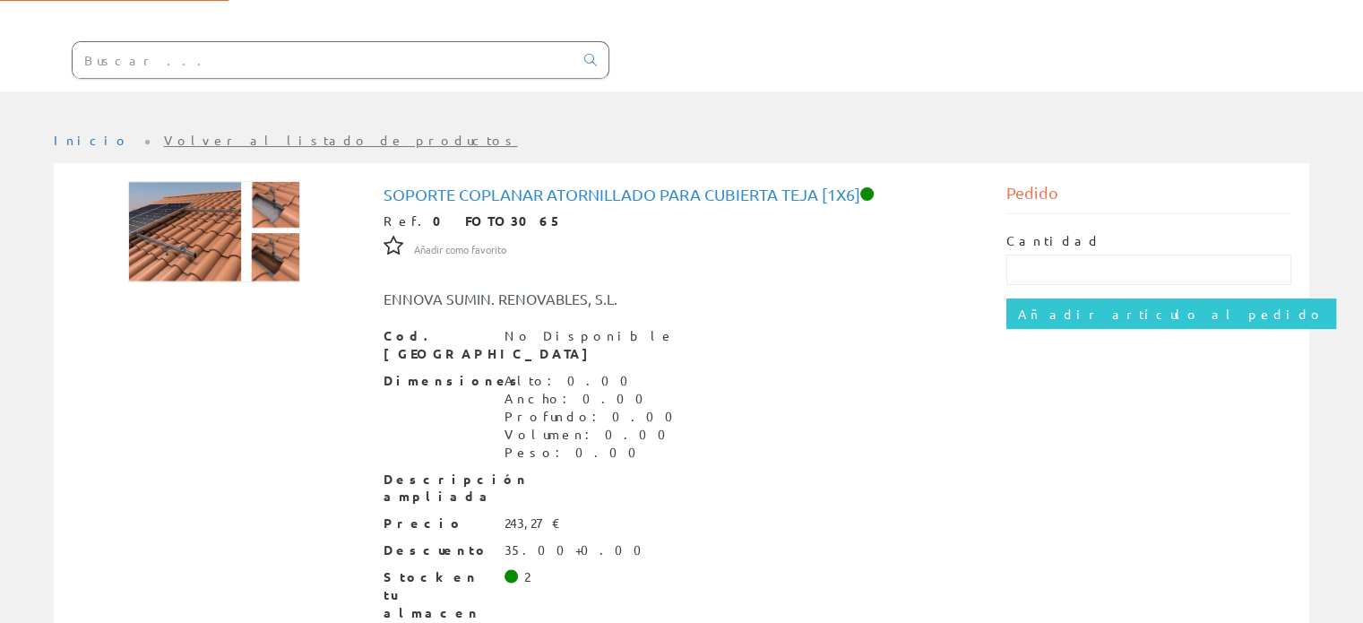
scroll to position [0, 0]
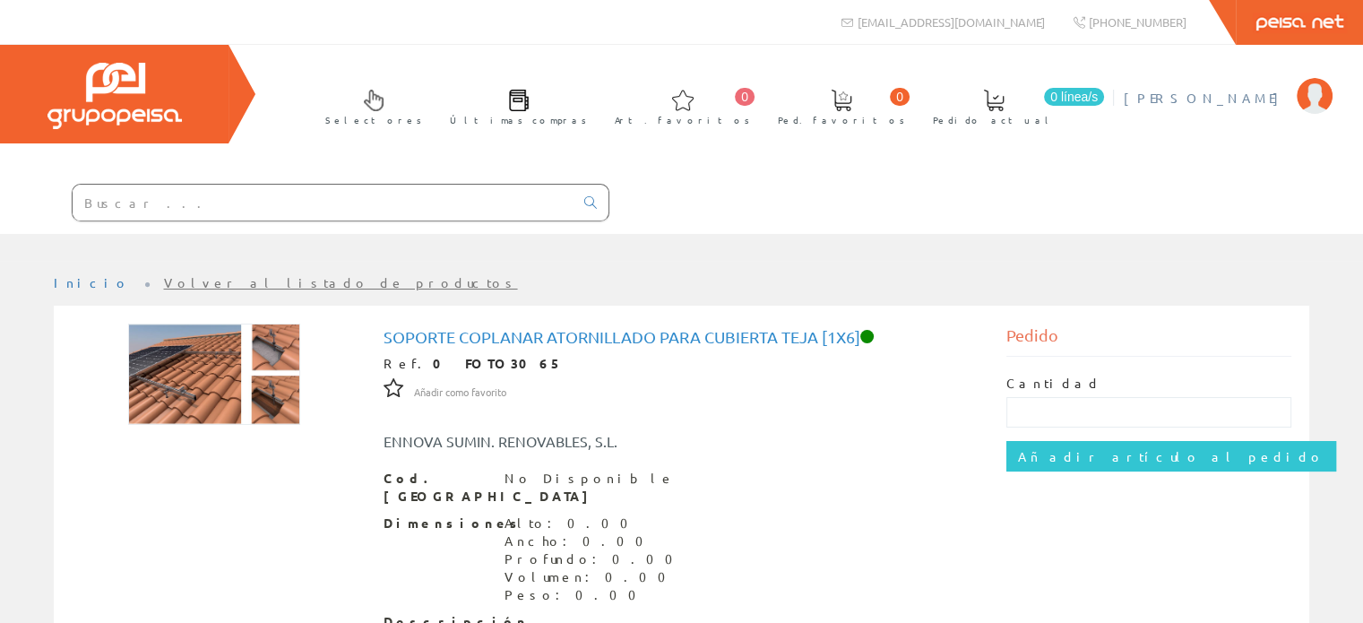
click at [1319, 96] on img at bounding box center [1315, 96] width 36 height 36
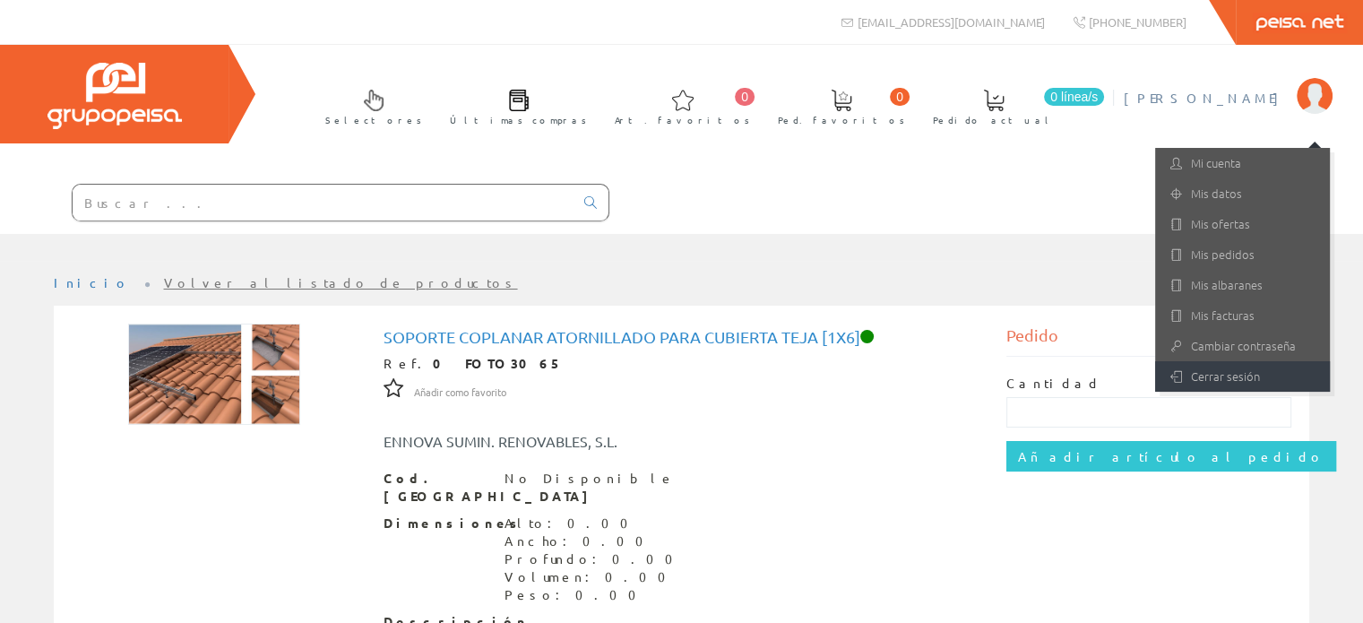
click at [1242, 375] on link "Cerrar sesión" at bounding box center [1242, 376] width 175 height 30
